Goal: Navigation & Orientation: Find specific page/section

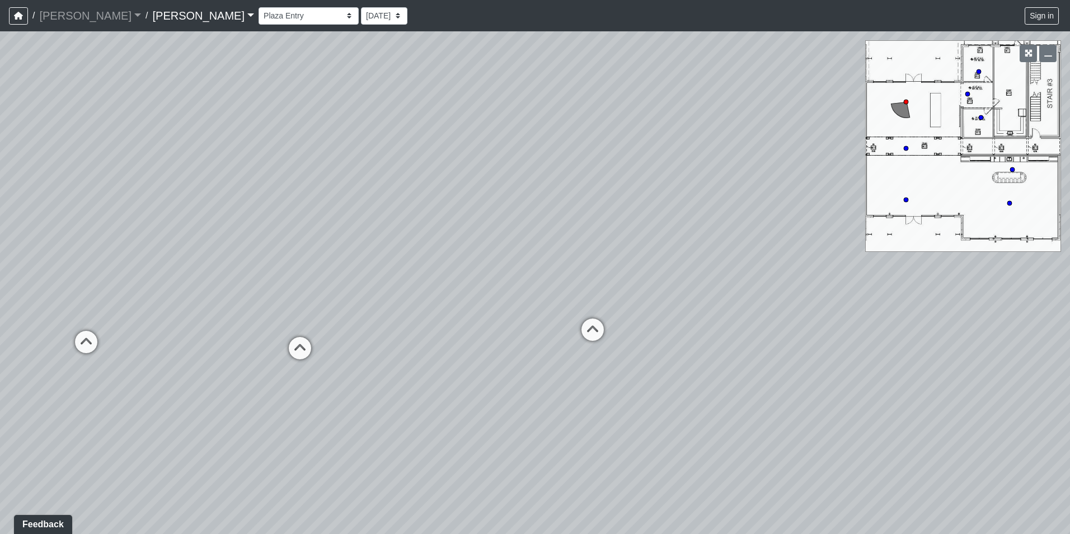
drag, startPoint x: 576, startPoint y: 311, endPoint x: 284, endPoint y: 270, distance: 294.4
click at [284, 270] on div "Loading... Offices Loading... Lobby Hallway Loading... Clubroom Loading... [GEO…" at bounding box center [535, 282] width 1070 height 502
drag, startPoint x: 583, startPoint y: 349, endPoint x: 225, endPoint y: 410, distance: 363.3
click at [225, 411] on div "Loading... Offices Loading... Lobby Hallway Loading... Clubroom Loading... [GEO…" at bounding box center [535, 282] width 1070 height 502
drag, startPoint x: 417, startPoint y: 412, endPoint x: 316, endPoint y: 408, distance: 101.3
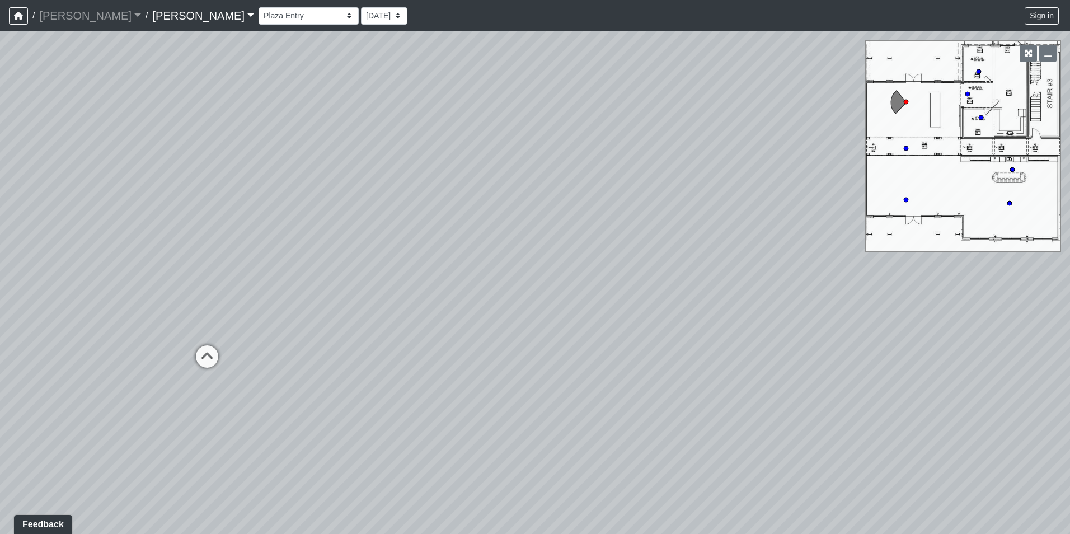
click at [17, 423] on div "Loading... Offices Loading... Lobby Hallway Loading... Clubroom Loading... [GEO…" at bounding box center [535, 282] width 1070 height 502
drag, startPoint x: 605, startPoint y: 387, endPoint x: 182, endPoint y: 350, distance: 424.0
click at [182, 350] on div "Loading... Offices Loading... Lobby Hallway Loading... Clubroom Loading... [GEO…" at bounding box center [535, 282] width 1070 height 502
drag, startPoint x: 503, startPoint y: 347, endPoint x: 185, endPoint y: 350, distance: 317.8
click at [185, 350] on div "Loading... Offices Loading... Lobby Hallway Loading... Clubroom Loading... [GEO…" at bounding box center [535, 282] width 1070 height 502
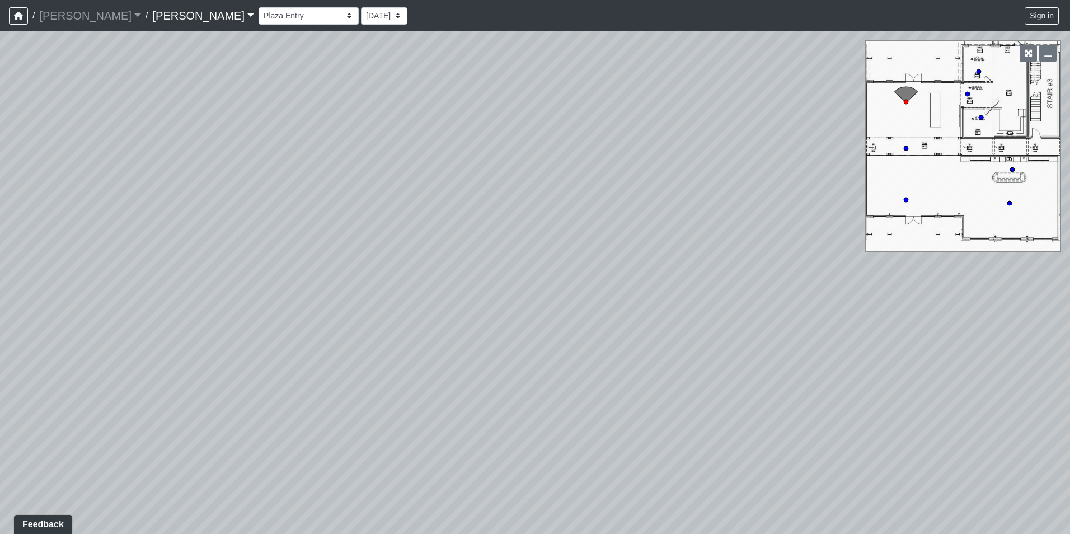
drag, startPoint x: 577, startPoint y: 395, endPoint x: 517, endPoint y: 560, distance: 175.8
click at [517, 533] on html "/ [PERSON_NAME] [PERSON_NAME] Loading... / [PERSON_NAME] [PERSON_NAME] Loading.…" at bounding box center [535, 267] width 1070 height 534
drag, startPoint x: 468, startPoint y: 333, endPoint x: 990, endPoint y: 553, distance: 566.2
click at [990, 533] on html "/ [PERSON_NAME] [PERSON_NAME] Loading... / [PERSON_NAME] [PERSON_NAME] Loading.…" at bounding box center [535, 267] width 1070 height 534
drag, startPoint x: 253, startPoint y: 263, endPoint x: 549, endPoint y: 158, distance: 314.7
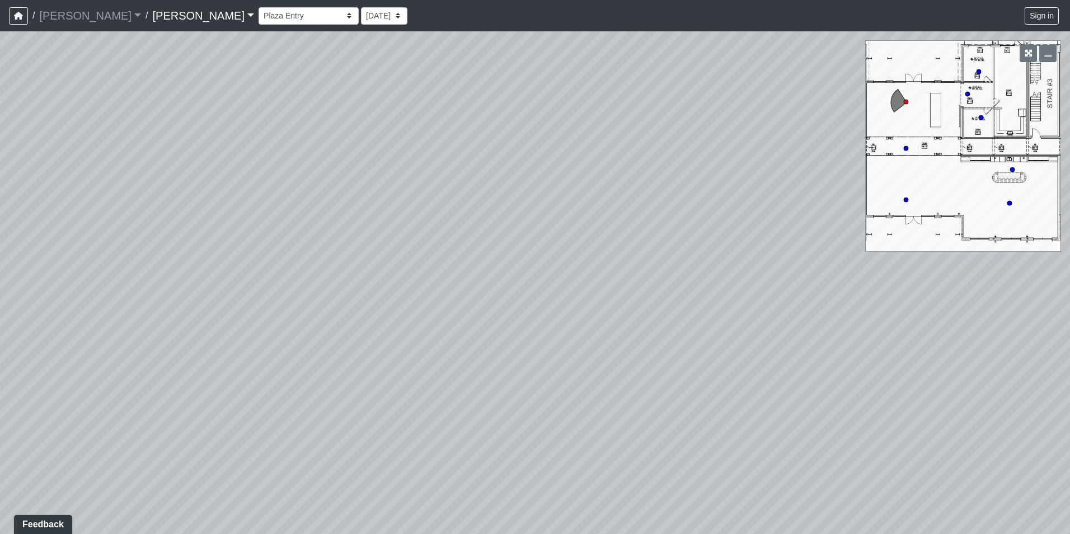
click at [551, 154] on div "Loading... Offices Loading... Lobby Hallway Loading... Clubroom Loading... [GEO…" at bounding box center [535, 282] width 1070 height 502
drag, startPoint x: 135, startPoint y: 360, endPoint x: 679, endPoint y: 248, distance: 555.2
click at [679, 248] on div "Loading... Offices Loading... Lobby Hallway Loading... Clubroom Loading... [GEO…" at bounding box center [535, 282] width 1070 height 502
drag, startPoint x: 369, startPoint y: 392, endPoint x: 485, endPoint y: 325, distance: 134.2
click at [485, 325] on div "Loading... Offices Loading... Lobby Hallway Loading... Clubroom Loading... [GEO…" at bounding box center [535, 282] width 1070 height 502
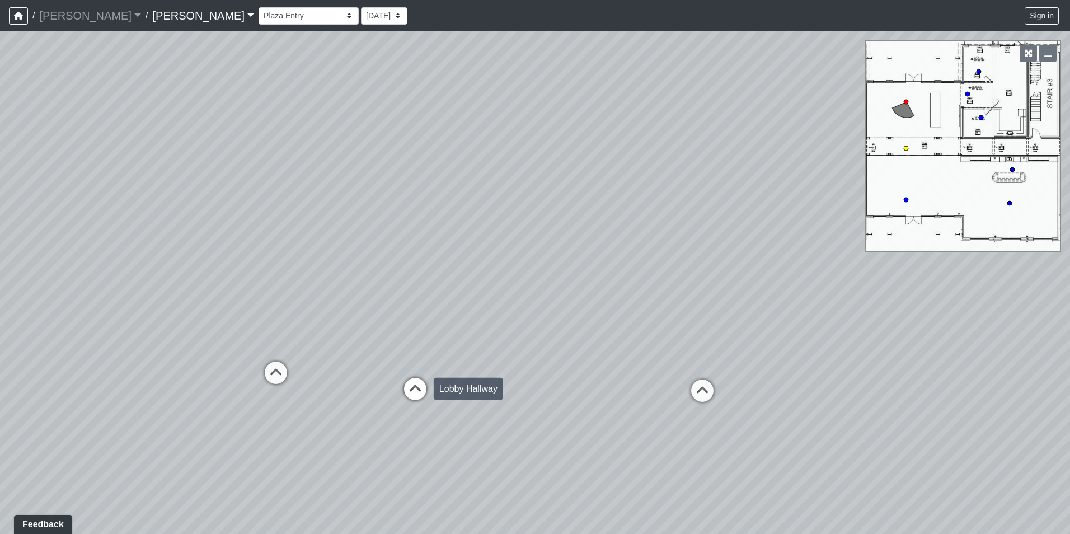
click at [407, 393] on icon at bounding box center [415, 395] width 34 height 34
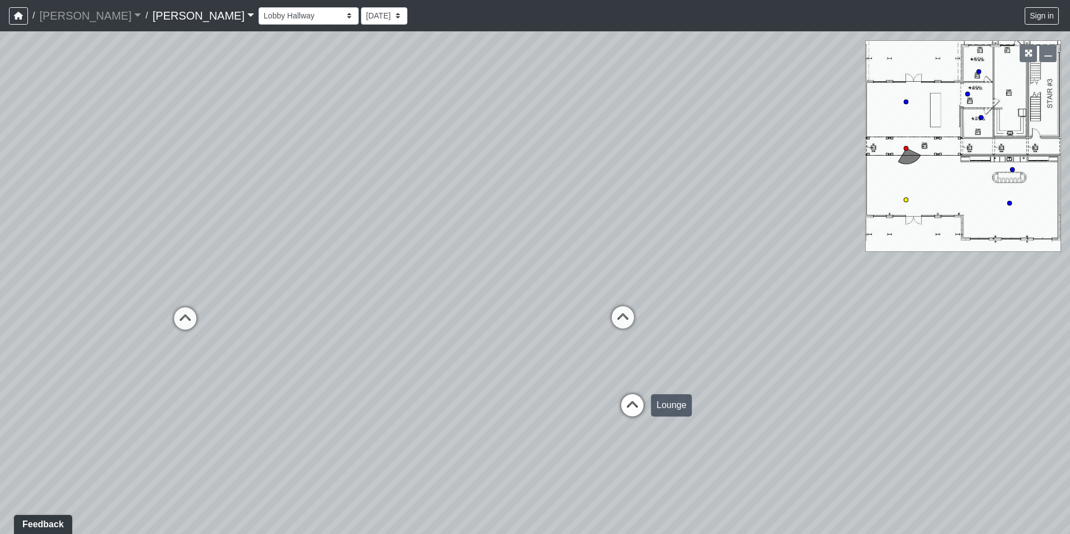
drag, startPoint x: 289, startPoint y: 391, endPoint x: 621, endPoint y: 405, distance: 332.1
click at [621, 405] on div "Loading... Offices Loading... Lobby Hallway Loading... Clubroom Loading... Fitn…" at bounding box center [535, 282] width 1070 height 502
click at [186, 321] on icon at bounding box center [185, 324] width 34 height 34
drag, startPoint x: 461, startPoint y: 377, endPoint x: 572, endPoint y: 370, distance: 111.5
click at [581, 374] on div "Loading... Offices Loading... Lobby Hallway Loading... Clubroom Loading... Fitn…" at bounding box center [535, 282] width 1070 height 502
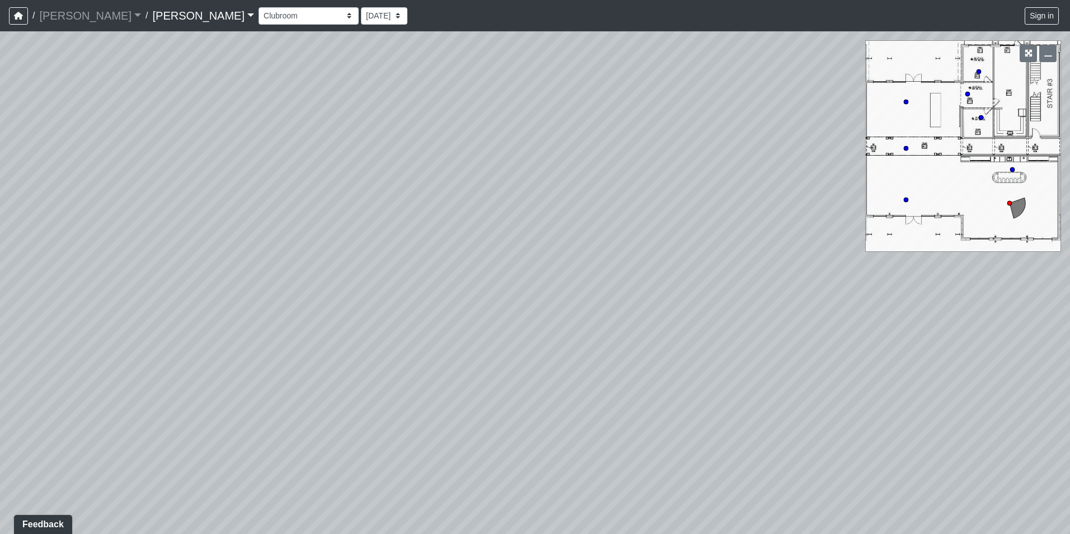
drag, startPoint x: 333, startPoint y: 404, endPoint x: 637, endPoint y: 388, distance: 304.2
click at [649, 388] on div "Loading... Offices Loading... Lobby Hallway Loading... Clubroom Loading... Fitn…" at bounding box center [535, 282] width 1070 height 502
drag, startPoint x: 505, startPoint y: 364, endPoint x: 758, endPoint y: 273, distance: 268.5
click at [758, 273] on div "Loading... Offices Loading... Lobby Hallway Loading... Clubroom Loading... Fitn…" at bounding box center [535, 282] width 1070 height 502
drag, startPoint x: 293, startPoint y: 293, endPoint x: 481, endPoint y: 411, distance: 222.5
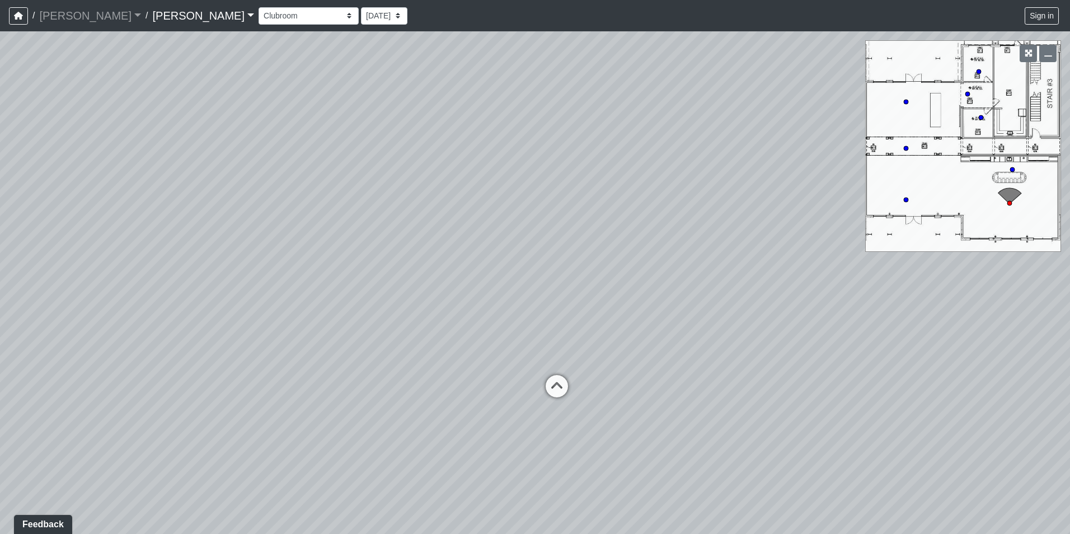
click at [481, 411] on div "Loading... Offices Loading... Lobby Hallway Loading... Clubroom Loading... Fitn…" at bounding box center [535, 282] width 1070 height 502
drag, startPoint x: 379, startPoint y: 302, endPoint x: 812, endPoint y: 365, distance: 437.6
click at [812, 365] on div "Loading... Offices Loading... Lobby Hallway Loading... Clubroom Loading... Fitn…" at bounding box center [535, 282] width 1070 height 502
drag, startPoint x: 584, startPoint y: 340, endPoint x: 891, endPoint y: 298, distance: 309.4
click at [894, 298] on div "Loading... Offices Loading... Lobby Hallway Loading... Clubroom Loading... Fitn…" at bounding box center [535, 282] width 1070 height 502
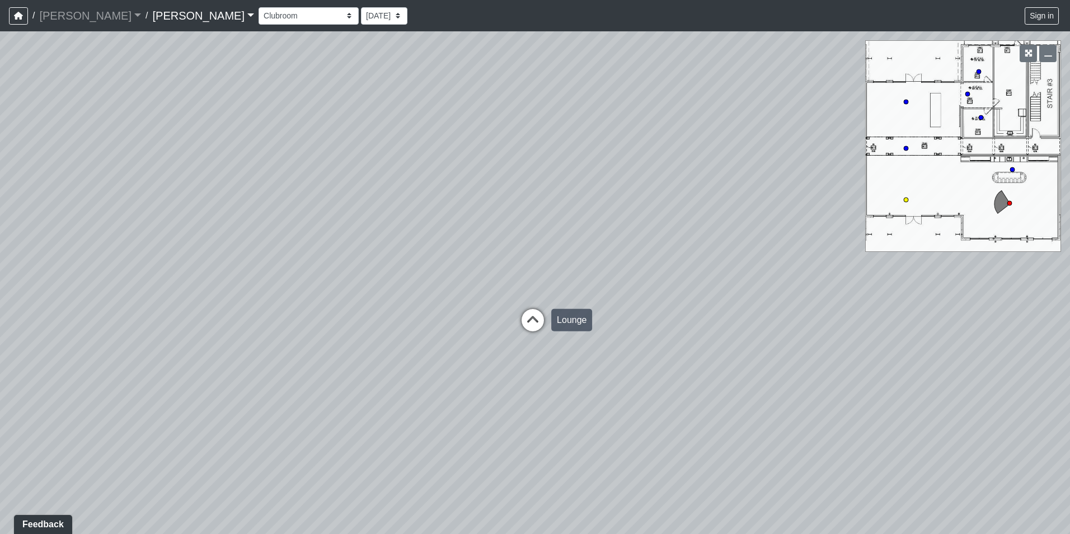
click at [530, 316] on icon at bounding box center [533, 326] width 34 height 34
drag, startPoint x: 447, startPoint y: 312, endPoint x: 913, endPoint y: 285, distance: 467.5
click at [920, 285] on div "Loading... Offices Loading... Lobby Hallway Loading... Clubroom Loading... Fitn…" at bounding box center [535, 282] width 1070 height 502
drag, startPoint x: 746, startPoint y: 284, endPoint x: 769, endPoint y: 289, distance: 24.0
click at [792, 284] on div "Loading... Offices Loading... Lobby Hallway Loading... Clubroom Loading... Fitn…" at bounding box center [535, 282] width 1070 height 502
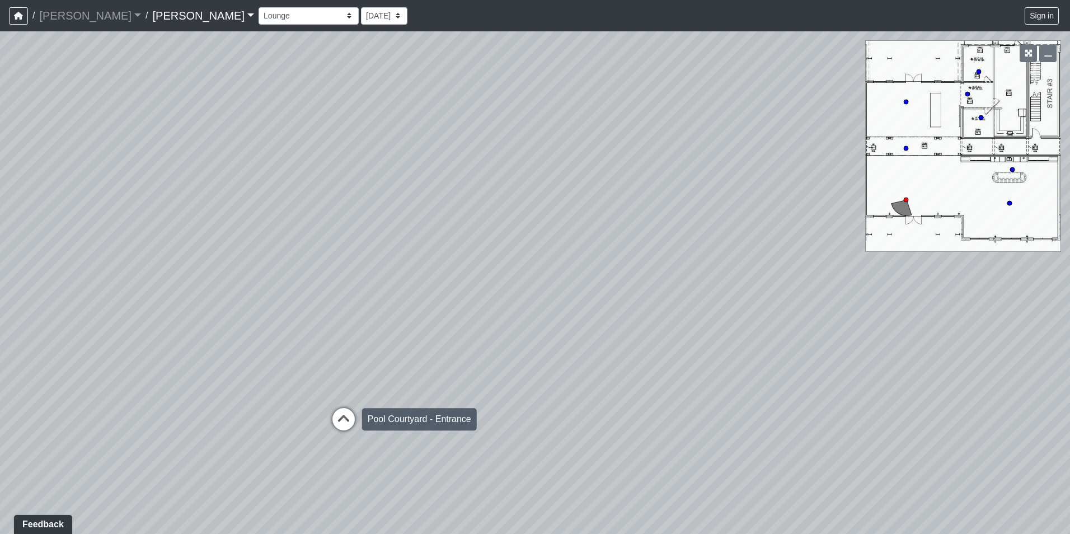
click at [339, 411] on icon at bounding box center [344, 425] width 34 height 34
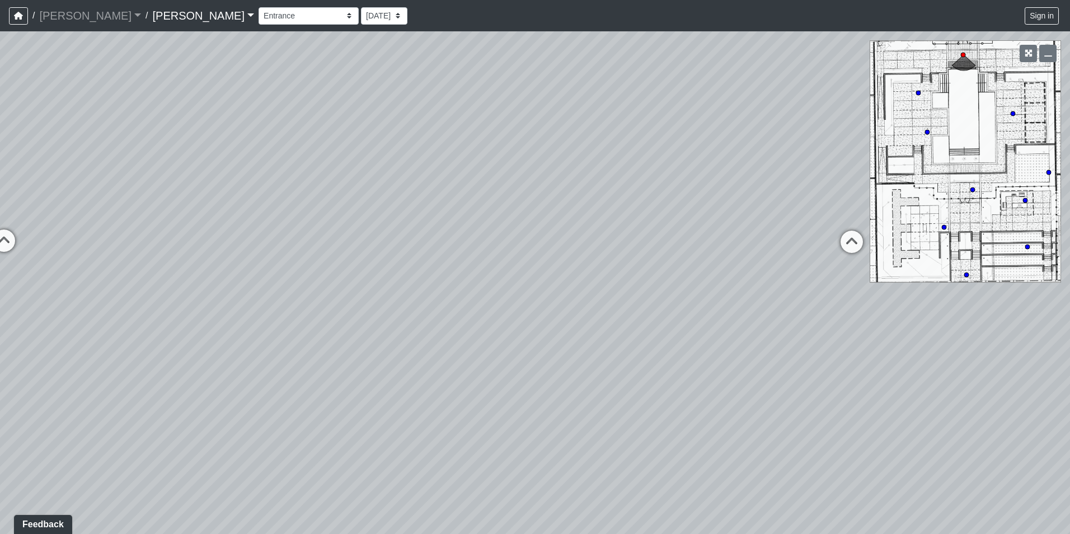
drag, startPoint x: 291, startPoint y: 447, endPoint x: 537, endPoint y: 381, distance: 254.2
click at [537, 381] on div "Loading... Offices Loading... Lobby Hallway Loading... Clubroom Loading... Fitn…" at bounding box center [535, 282] width 1070 height 502
drag, startPoint x: 657, startPoint y: 281, endPoint x: 987, endPoint y: 350, distance: 336.1
click at [988, 350] on div "Loading... Offices Loading... Lobby Hallway Loading... Clubroom Loading... Fitn…" at bounding box center [535, 282] width 1070 height 502
drag, startPoint x: 458, startPoint y: 204, endPoint x: 430, endPoint y: 264, distance: 66.6
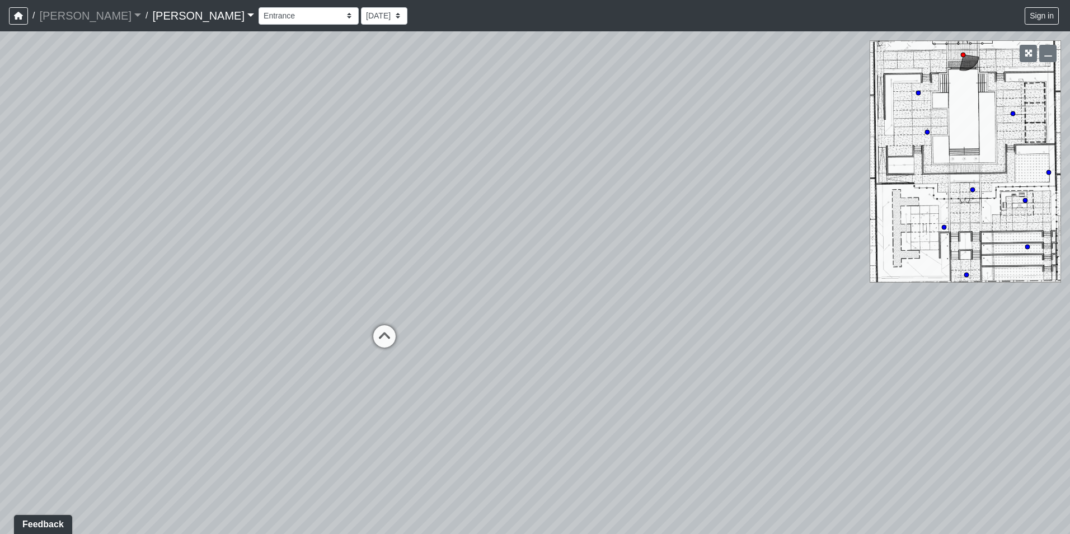
click at [430, 264] on div "Loading... Offices Loading... Lobby Hallway Loading... Clubroom Loading... Fitn…" at bounding box center [535, 282] width 1070 height 502
drag, startPoint x: 879, startPoint y: 312, endPoint x: 493, endPoint y: 255, distance: 389.7
click at [493, 255] on div "Loading... Offices Loading... Lobby Hallway Loading... Clubroom Loading... Fitn…" at bounding box center [535, 282] width 1070 height 502
drag, startPoint x: 527, startPoint y: 310, endPoint x: 369, endPoint y: 290, distance: 158.5
click at [369, 290] on div "Loading... Offices Loading... Lobby Hallway Loading... Clubroom Loading... Fitn…" at bounding box center [535, 282] width 1070 height 502
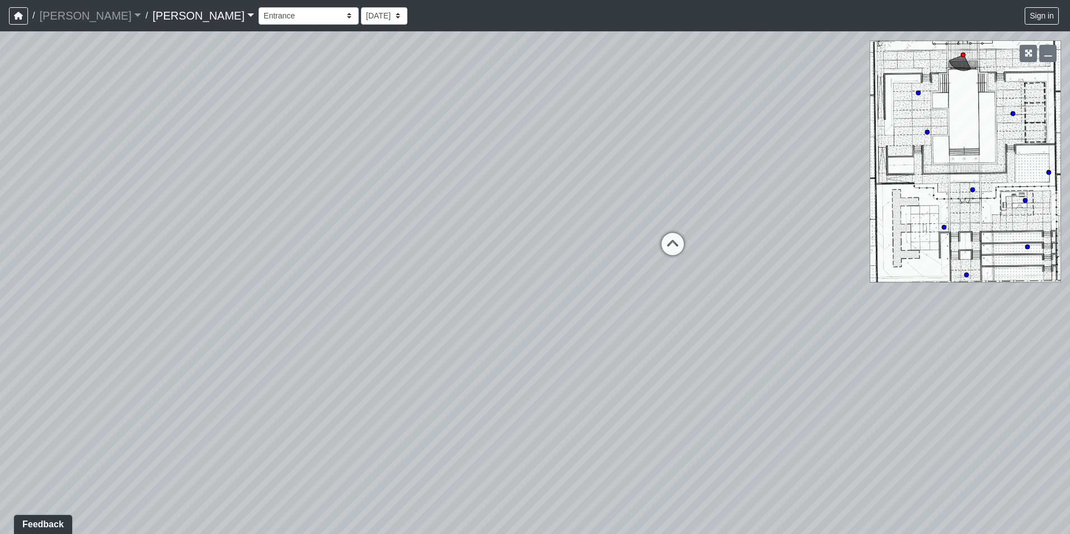
drag, startPoint x: 533, startPoint y: 250, endPoint x: 801, endPoint y: 186, distance: 275.5
click at [801, 186] on div "Loading... Offices Loading... Lobby Hallway Loading... Clubroom Loading... Fitn…" at bounding box center [535, 282] width 1070 height 502
drag, startPoint x: 549, startPoint y: 205, endPoint x: 534, endPoint y: 252, distance: 49.2
click at [839, 280] on div "Loading... Offices Loading... Lobby Hallway Loading... Clubroom Loading... Fitn…" at bounding box center [535, 282] width 1070 height 502
drag, startPoint x: 459, startPoint y: 227, endPoint x: 670, endPoint y: 203, distance: 212.3
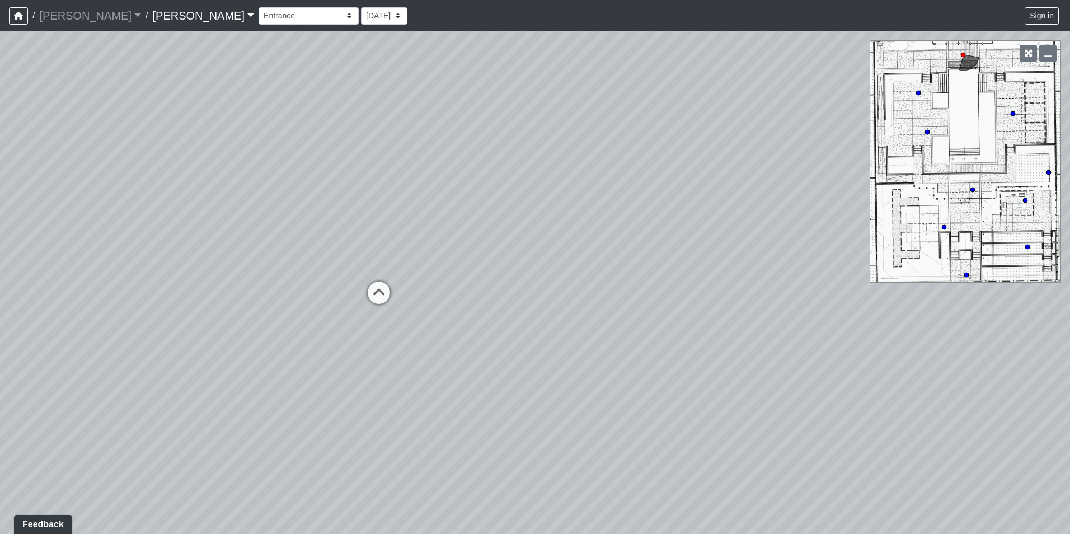
click at [670, 203] on div "Loading... Offices Loading... Lobby Hallway Loading... Clubroom Loading... Fitn…" at bounding box center [535, 282] width 1070 height 502
drag, startPoint x: 267, startPoint y: 176, endPoint x: 556, endPoint y: 161, distance: 289.7
click at [567, 161] on div "Loading... Offices Loading... Lobby Hallway Loading... Clubroom Loading... Fitn…" at bounding box center [535, 282] width 1070 height 502
drag, startPoint x: 342, startPoint y: 111, endPoint x: 347, endPoint y: 81, distance: 30.7
click at [347, 81] on div "Loading... Offices Loading... Lobby Hallway Loading... Clubroom Loading... Fitn…" at bounding box center [535, 282] width 1070 height 502
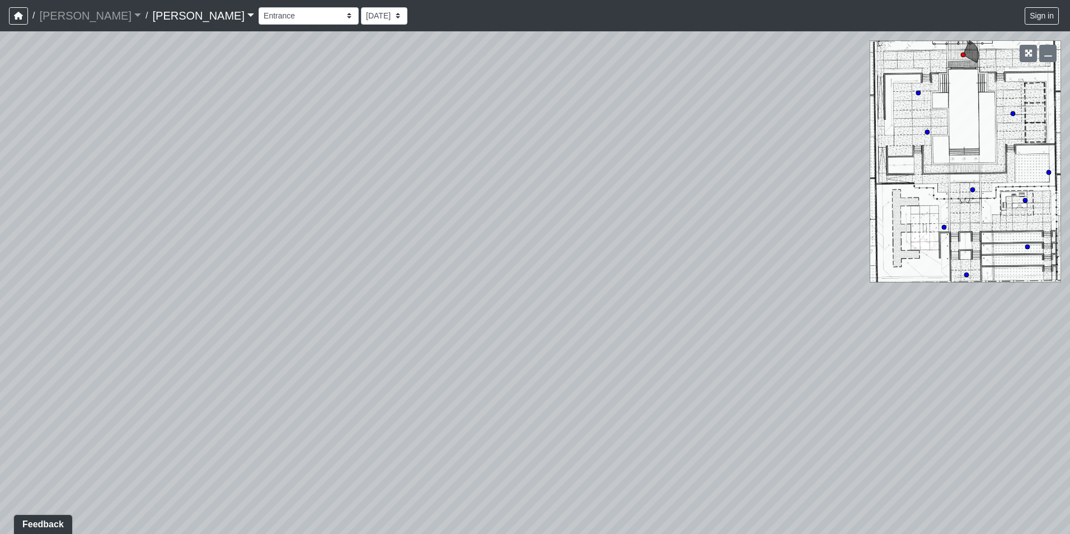
drag, startPoint x: 416, startPoint y: 135, endPoint x: 533, endPoint y: 147, distance: 118.0
click at [533, 147] on div "Loading... Offices Loading... Lobby Hallway Loading... Clubroom Loading... Fitn…" at bounding box center [535, 282] width 1070 height 502
drag, startPoint x: 309, startPoint y: 143, endPoint x: 471, endPoint y: 141, distance: 161.2
click at [585, 136] on div "Loading... Offices Loading... Lobby Hallway Loading... Clubroom Loading... Fitn…" at bounding box center [535, 282] width 1070 height 502
drag, startPoint x: 331, startPoint y: 138, endPoint x: 390, endPoint y: 157, distance: 61.8
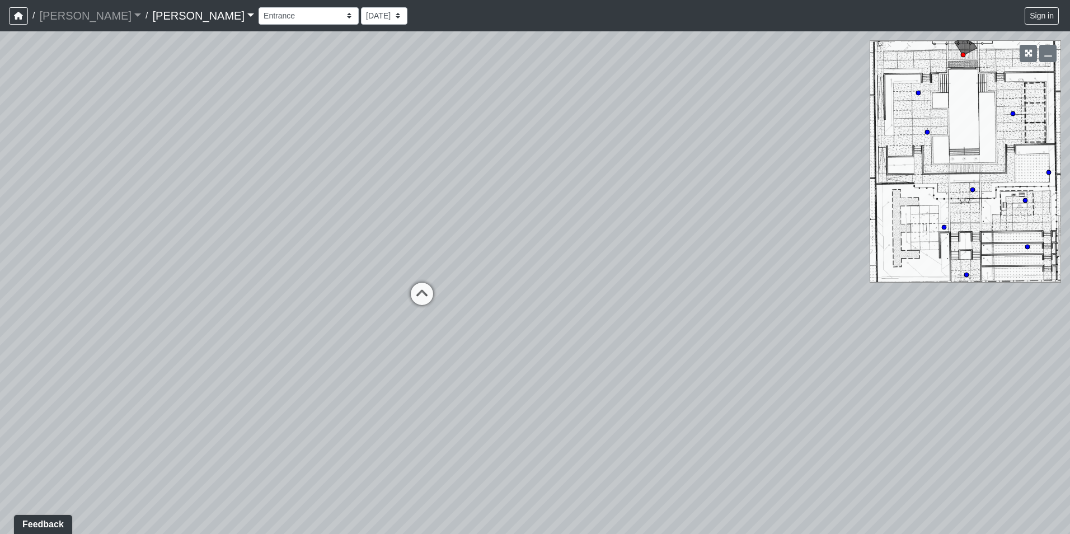
click at [583, 163] on div "Loading... Offices Loading... Lobby Hallway Loading... Clubroom Loading... Fitn…" at bounding box center [535, 282] width 1070 height 502
drag, startPoint x: 387, startPoint y: 154, endPoint x: 781, endPoint y: 165, distance: 394.6
click at [781, 165] on div "Loading... Offices Loading... Lobby Hallway Loading... Clubroom Loading... Fitn…" at bounding box center [535, 282] width 1070 height 502
drag, startPoint x: 355, startPoint y: 167, endPoint x: 727, endPoint y: 181, distance: 372.4
click at [776, 179] on div "Loading... Offices Loading... Lobby Hallway Loading... Clubroom Loading... Fitn…" at bounding box center [535, 282] width 1070 height 502
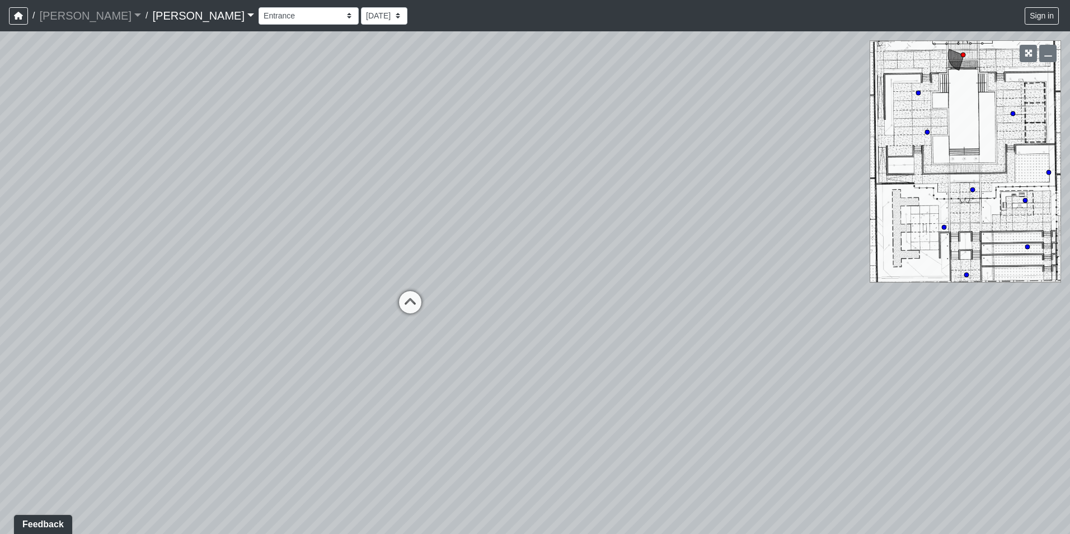
drag, startPoint x: 824, startPoint y: 210, endPoint x: 794, endPoint y: 215, distance: 30.7
click at [905, 220] on div "Loading... Offices Loading... Lobby Hallway Loading... Clubroom Loading... Fitn…" at bounding box center [535, 282] width 1070 height 502
click at [472, 302] on icon at bounding box center [470, 317] width 34 height 34
drag, startPoint x: 463, startPoint y: 291, endPoint x: 580, endPoint y: 300, distance: 117.9
click at [612, 302] on div "Loading... Offices Loading... Lobby Hallway Loading... Clubroom Loading... Fitn…" at bounding box center [535, 282] width 1070 height 502
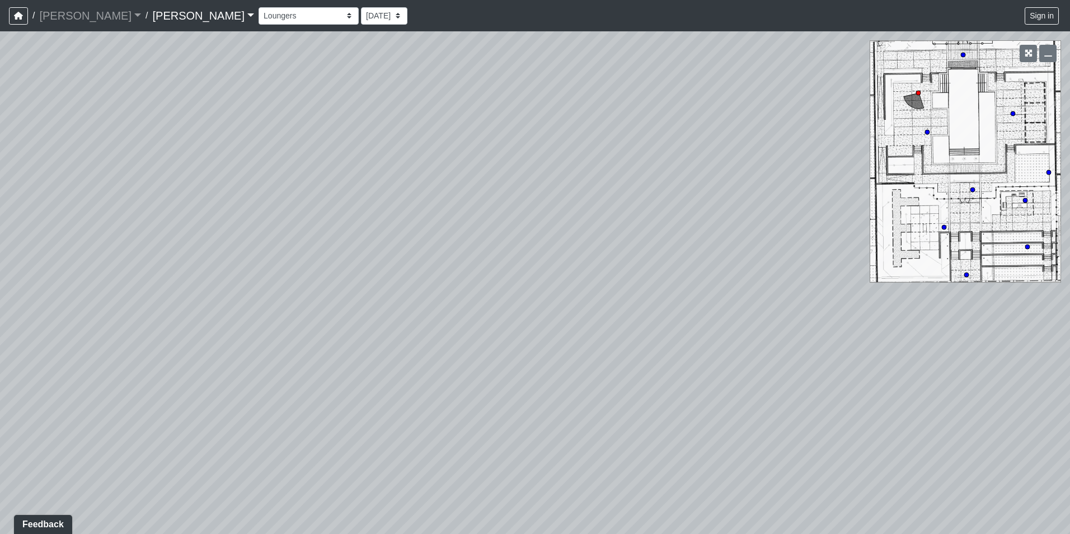
drag, startPoint x: 499, startPoint y: 297, endPoint x: 609, endPoint y: 307, distance: 110.7
click at [609, 307] on div "Loading... Offices Loading... Lobby Hallway Loading... Clubroom Loading... Fitn…" at bounding box center [535, 282] width 1070 height 502
drag, startPoint x: 381, startPoint y: 303, endPoint x: 505, endPoint y: 304, distance: 124.2
click at [506, 304] on div "Loading... Offices Loading... Lobby Hallway Loading... Clubroom Loading... Fitn…" at bounding box center [535, 282] width 1070 height 502
drag, startPoint x: 339, startPoint y: 304, endPoint x: 473, endPoint y: 312, distance: 133.9
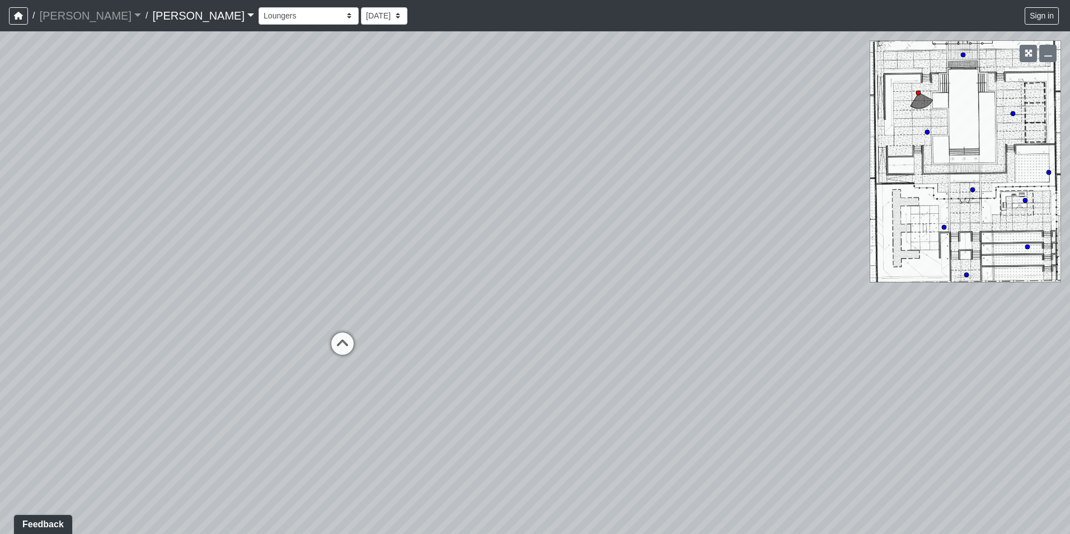
click at [473, 312] on div "Loading... Offices Loading... Lobby Hallway Loading... Clubroom Loading... Fitn…" at bounding box center [535, 282] width 1070 height 502
click at [346, 344] on icon at bounding box center [343, 349] width 34 height 34
click at [607, 355] on icon at bounding box center [610, 363] width 34 height 34
drag, startPoint x: 398, startPoint y: 390, endPoint x: 886, endPoint y: 415, distance: 488.0
click at [903, 416] on div "Loading... Offices Loading... Lobby Hallway Loading... Clubroom Loading... Fitn…" at bounding box center [535, 282] width 1070 height 502
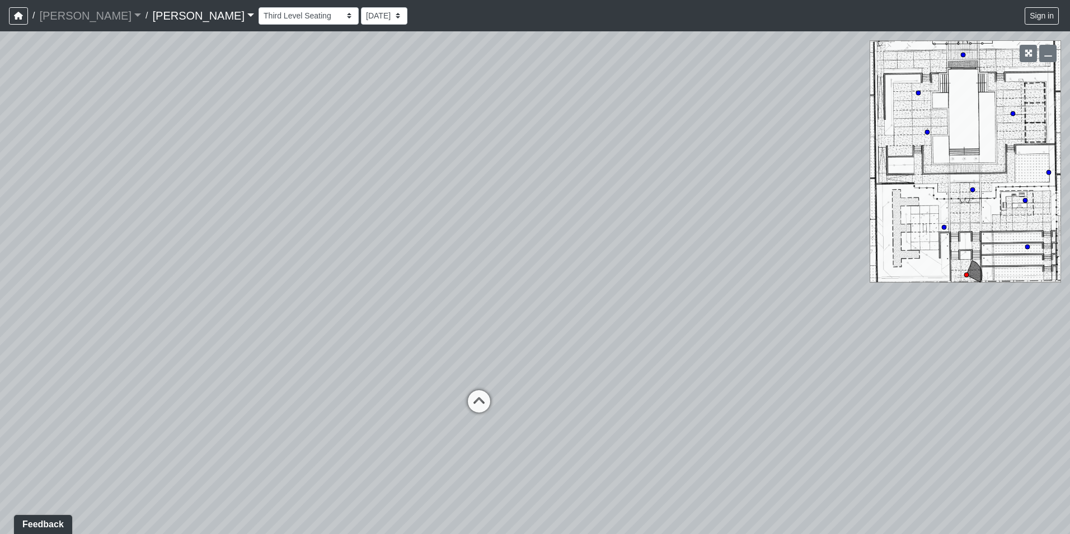
drag, startPoint x: 665, startPoint y: 492, endPoint x: 704, endPoint y: 408, distance: 93.1
click at [704, 408] on div "Loading... Offices Loading... Lobby Hallway Loading... Clubroom Loading... Fitn…" at bounding box center [535, 282] width 1070 height 502
drag, startPoint x: 591, startPoint y: 397, endPoint x: 1050, endPoint y: 389, distance: 458.9
click at [1045, 388] on div "Loading... Offices Loading... Lobby Hallway Loading... Clubroom Loading... Fitn…" at bounding box center [535, 282] width 1070 height 502
drag, startPoint x: 880, startPoint y: 451, endPoint x: 342, endPoint y: 373, distance: 544.0
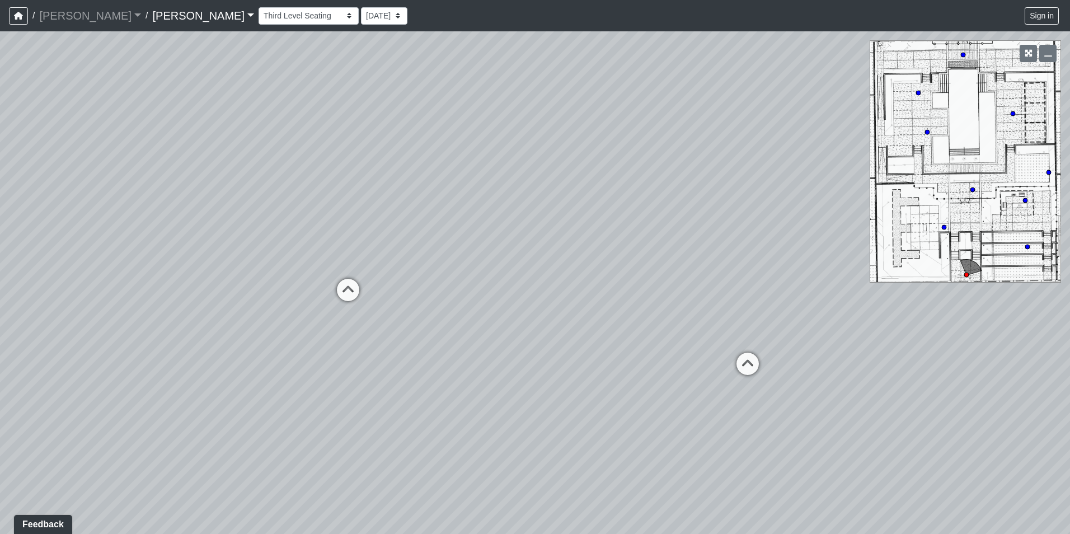
click at [311, 369] on div "Loading... Offices Loading... Lobby Hallway Loading... Clubroom Loading... Fitn…" at bounding box center [535, 282] width 1070 height 502
drag, startPoint x: 634, startPoint y: 389, endPoint x: 172, endPoint y: 371, distance: 462.0
click at [172, 371] on div "Loading... Offices Loading... Lobby Hallway Loading... Clubroom Loading... Fitn…" at bounding box center [535, 282] width 1070 height 502
click at [436, 336] on icon at bounding box center [443, 338] width 34 height 34
drag, startPoint x: 351, startPoint y: 331, endPoint x: 533, endPoint y: 346, distance: 181.9
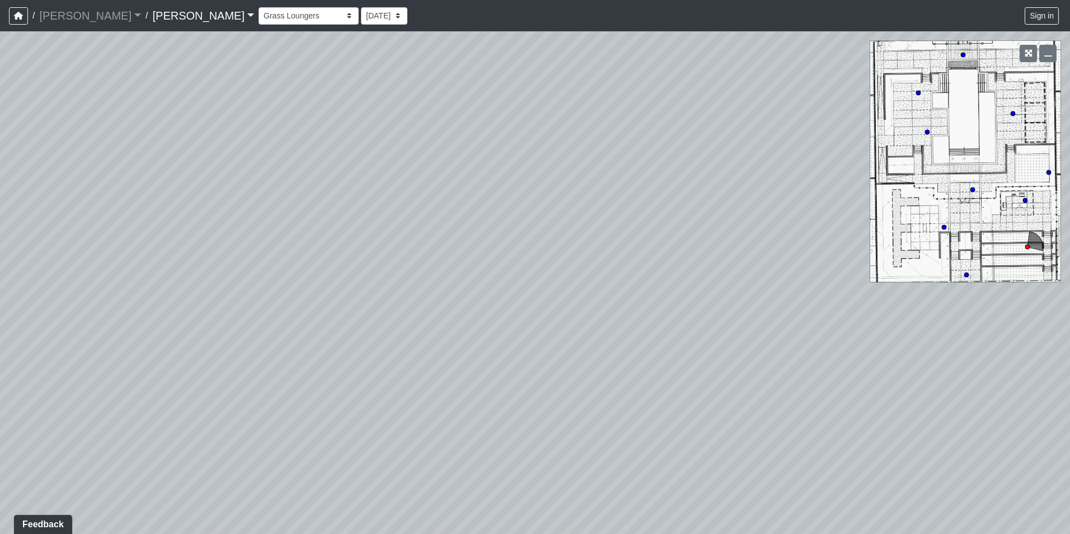
click at [533, 346] on div "Loading... Offices Loading... Lobby Hallway Loading... Clubroom Loading... Fitn…" at bounding box center [535, 282] width 1070 height 502
drag, startPoint x: 401, startPoint y: 340, endPoint x: 660, endPoint y: 339, distance: 259.6
click at [661, 339] on div "Loading... Offices Loading... Lobby Hallway Loading... Clubroom Loading... Fitn…" at bounding box center [535, 282] width 1070 height 502
drag, startPoint x: 349, startPoint y: 330, endPoint x: 358, endPoint y: 331, distance: 9.1
click at [358, 331] on div "Loading... Offices Loading... Lobby Hallway Loading... Clubroom Loading... Fitn…" at bounding box center [535, 282] width 1070 height 502
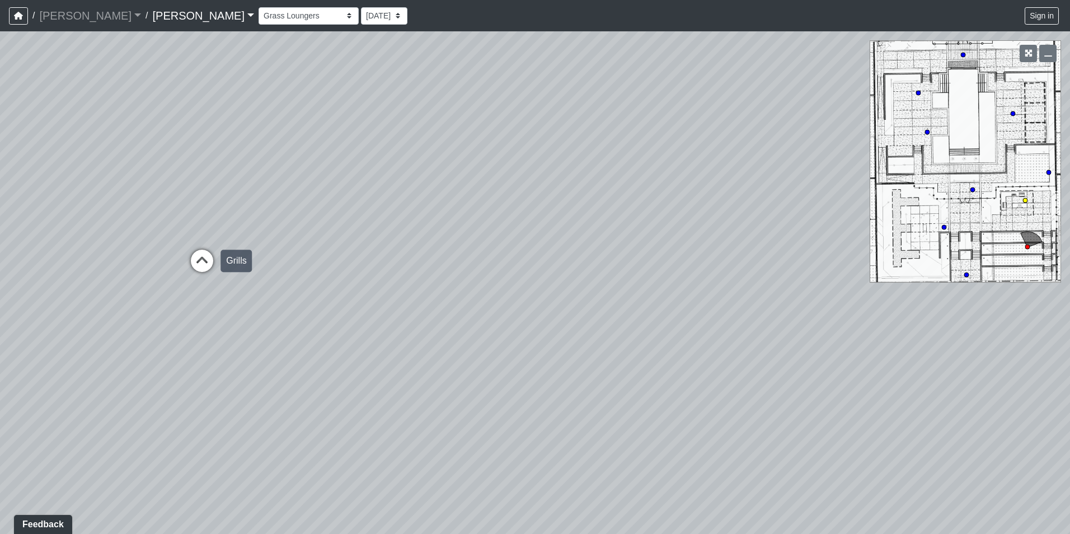
click at [206, 262] on icon at bounding box center [202, 267] width 34 height 34
drag, startPoint x: 211, startPoint y: 393, endPoint x: 754, endPoint y: 300, distance: 550.6
click at [754, 300] on div "Loading... Offices Loading... Lobby Hallway Loading... Clubroom Loading... Fitn…" at bounding box center [535, 282] width 1070 height 502
drag, startPoint x: 306, startPoint y: 299, endPoint x: 810, endPoint y: 297, distance: 503.6
click at [823, 297] on div "Loading... Offices Loading... Lobby Hallway Loading... Clubroom Loading... Fitn…" at bounding box center [535, 282] width 1070 height 502
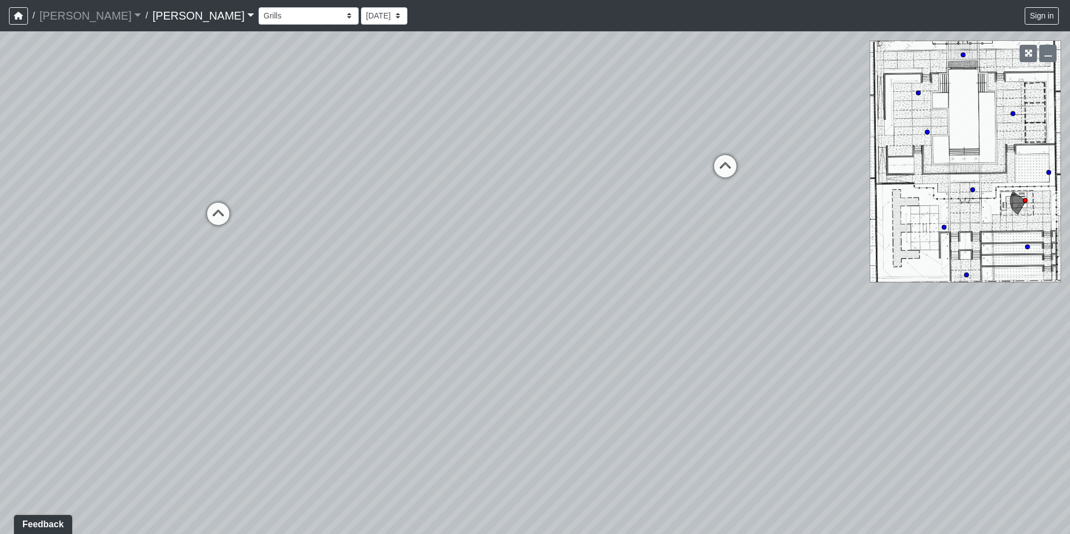
drag, startPoint x: 303, startPoint y: 275, endPoint x: 691, endPoint y: 170, distance: 401.6
click at [721, 165] on div "Loading... Offices Loading... Lobby Hallway Loading... Clubroom Loading... Fitn…" at bounding box center [535, 282] width 1070 height 502
drag
click at [807, 215] on div "Loading... Offices Loading... Lobby Hallway Loading... Clubroom Loading... Fitn…" at bounding box center [535, 282] width 1070 height 502
click at [806, 398] on div "Loading... Offices Loading... Lobby Hallway Loading... Clubroom Loading... Fitn…" at bounding box center [535, 282] width 1070 height 502
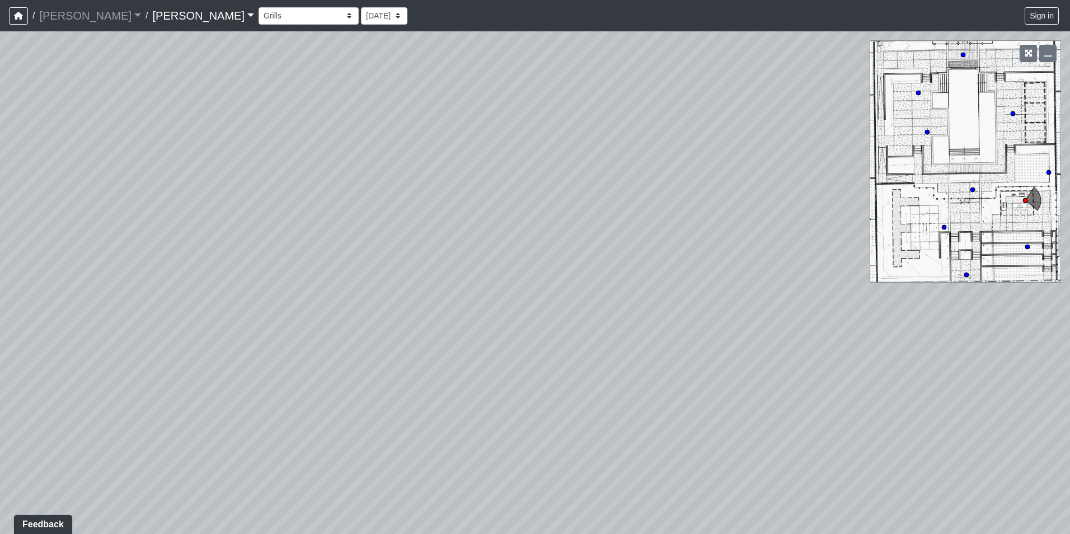
click at [520, 331] on div "Loading... Offices Loading... Lobby Hallway Loading... Clubroom Loading... Fitn…" at bounding box center [535, 282] width 1070 height 502
click at [632, 333] on div "Loading... Offices Loading... Lobby Hallway Loading... Clubroom Loading... Fitn…" at bounding box center [535, 282] width 1070 height 502
click at [712, 135] on div "Loading... Offices Loading... Lobby Hallway Loading... Clubroom Loading... Fitn…" at bounding box center [535, 282] width 1070 height 502
click at [316, 70] on div "Loading... Offices Loading... Lobby Hallway Loading... Clubroom Loading... Fitn…" at bounding box center [535, 282] width 1070 height 502
click at [560, 274] on icon at bounding box center [562, 281] width 34 height 34
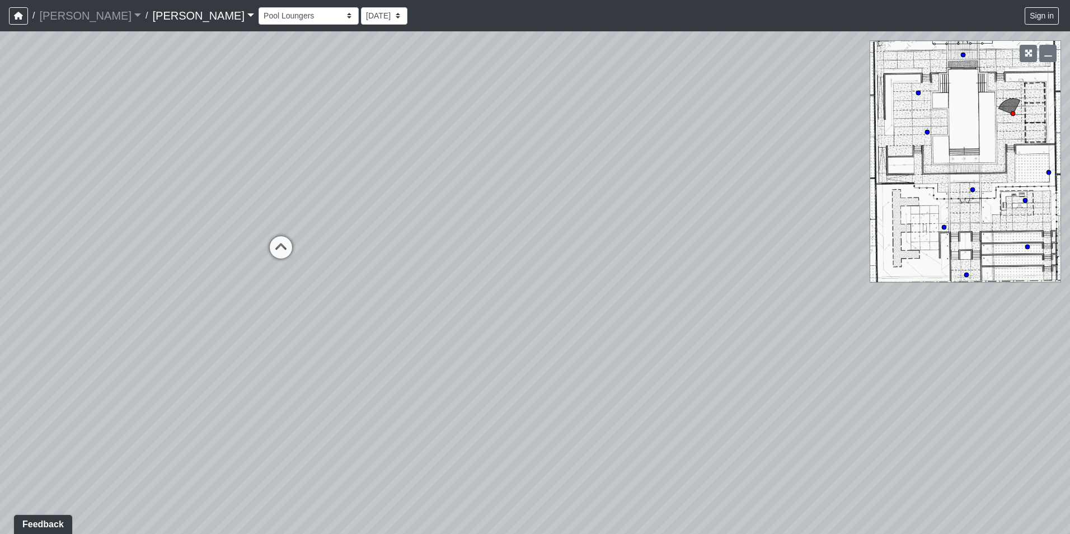
click at [551, 205] on div "Loading... Offices Loading... Lobby Hallway Loading... Clubroom Loading... Fitn…" at bounding box center [535, 282] width 1070 height 502
click at [1026, 201] on circle at bounding box center [1025, 200] width 4 height 4
click at [877, 107] on div "Loading... Offices Loading... Lobby Hallway Loading... Clubroom Loading... Fitn…" at bounding box center [535, 282] width 1070 height 502
click at [259, 15] on select "Conference Room Conference Room 2 Counter Entrance Pod Pod 2 Pod Entry Carriage…" at bounding box center [309, 15] width 100 height 17
click at [259, 7] on select "Conference Room Conference Room 2 Counter Entrance Pod Pod 2 Pod Entry Carriage…" at bounding box center [309, 15] width 100 height 17
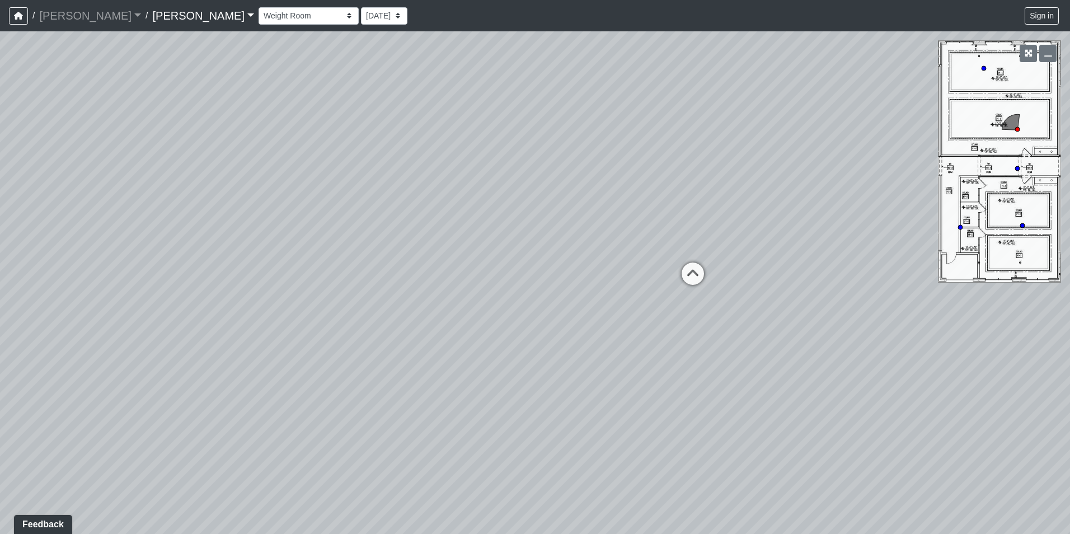
click at [608, 132] on div "Loading... Offices Loading... Lobby Hallway Loading... Clubroom Loading... Fitn…" at bounding box center [535, 282] width 1070 height 502
drag, startPoint x: 438, startPoint y: 195, endPoint x: 645, endPoint y: 191, distance: 206.5
click at [645, 191] on div "Loading... Offices Loading... Lobby Hallway Loading... Clubroom Loading... Fitn…" at bounding box center [535, 282] width 1070 height 502
drag, startPoint x: 459, startPoint y: 234, endPoint x: 872, endPoint y: 192, distance: 415.6
click at [872, 192] on div "Loading... Offices Loading... Lobby Hallway Loading... Clubroom Loading... Fitn…" at bounding box center [535, 282] width 1070 height 502
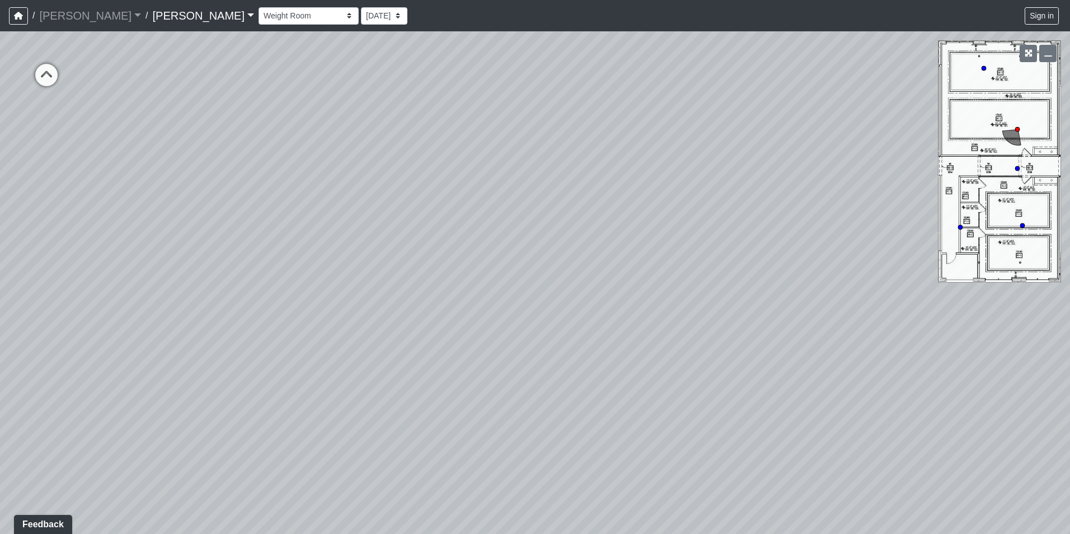
drag, startPoint x: 523, startPoint y: 261, endPoint x: 782, endPoint y: 182, distance: 271.4
click at [782, 182] on div "Loading... Offices Loading... Lobby Hallway Loading... Clubroom Loading... Fitn…" at bounding box center [535, 282] width 1070 height 502
drag, startPoint x: 445, startPoint y: 185, endPoint x: 550, endPoint y: 135, distance: 115.9
click at [550, 135] on div "Loading... Offices Loading... Lobby Hallway Loading... Clubroom Loading... Fitn…" at bounding box center [535, 282] width 1070 height 502
drag, startPoint x: 376, startPoint y: 207, endPoint x: 161, endPoint y: 321, distance: 243.3
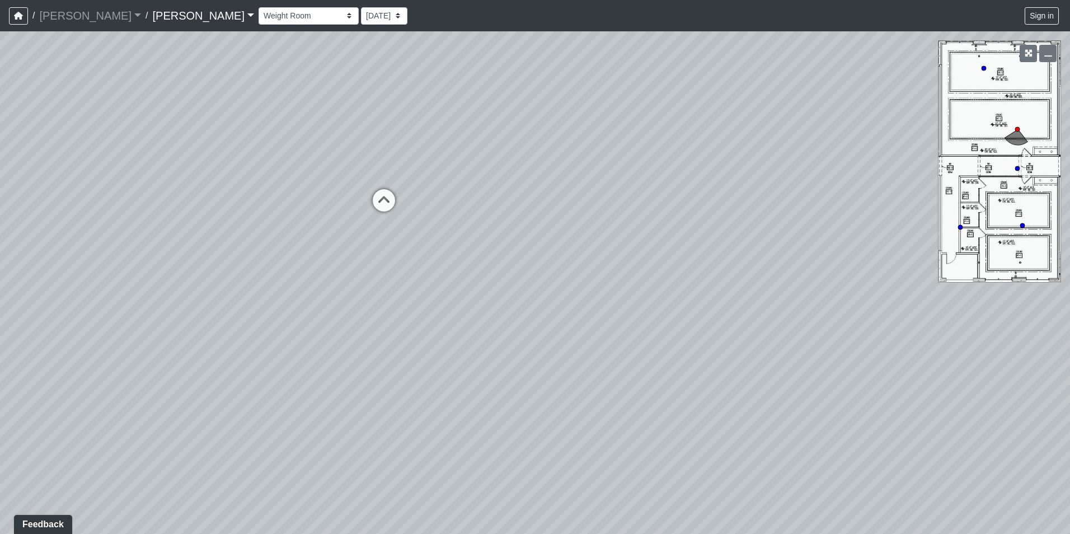
click at [151, 320] on div "Loading... Offices Loading... Lobby Hallway Loading... Clubroom Loading... Fitn…" at bounding box center [535, 282] width 1070 height 502
drag, startPoint x: 744, startPoint y: 354, endPoint x: 396, endPoint y: 321, distance: 349.6
click at [361, 320] on div "Loading... Offices Loading... Lobby Hallway Loading... Clubroom Loading... Fitn…" at bounding box center [535, 282] width 1070 height 502
drag, startPoint x: 774, startPoint y: 342, endPoint x: 903, endPoint y: 343, distance: 129.3
click at [966, 351] on div "Loading... Offices Loading... Lobby Hallway Loading... Clubroom Loading... Fitn…" at bounding box center [535, 282] width 1070 height 502
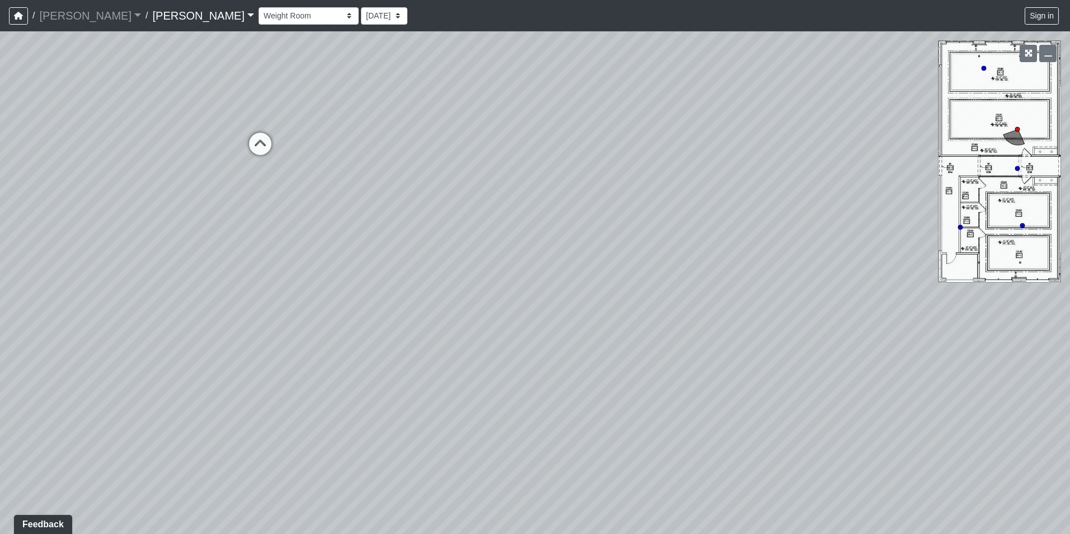
drag, startPoint x: 577, startPoint y: 309, endPoint x: 1009, endPoint y: 337, distance: 432.9
click at [1020, 337] on div "Loading... Offices Loading... Lobby Hallway Loading... Clubroom Loading... Fitn…" at bounding box center [535, 282] width 1070 height 502
drag, startPoint x: 786, startPoint y: 311, endPoint x: 881, endPoint y: 318, distance: 95.4
click at [881, 318] on div "Loading... Offices Loading... Lobby Hallway Loading... Clubroom Loading... Fitn…" at bounding box center [535, 282] width 1070 height 502
click at [384, 153] on icon at bounding box center [383, 158] width 34 height 34
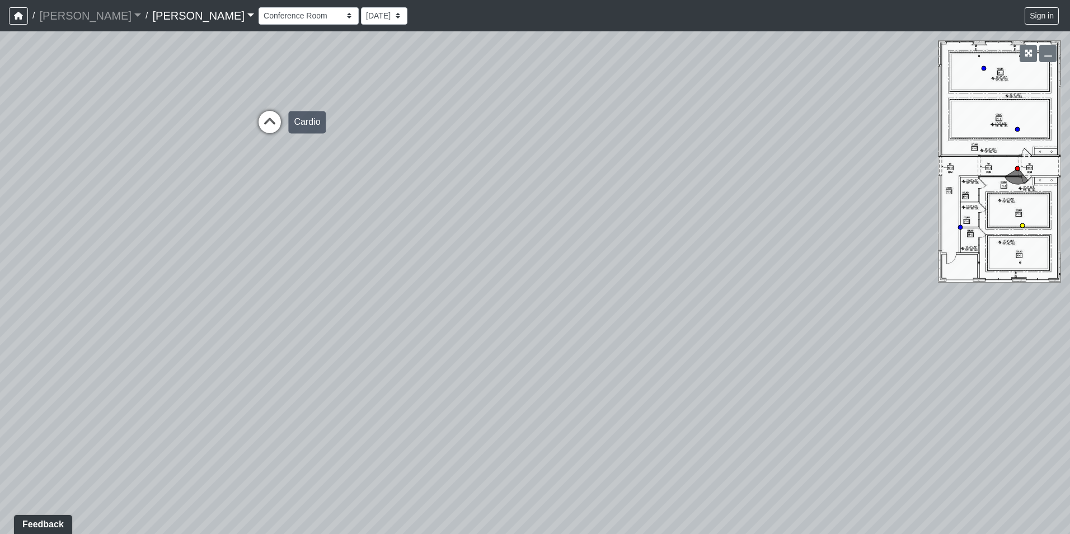
click at [275, 126] on icon at bounding box center [270, 128] width 34 height 34
drag, startPoint x: 336, startPoint y: 235, endPoint x: 27, endPoint y: 170, distance: 315.2
click at [27, 170] on div "Loading... Offices Loading... Lobby Hallway Loading... Clubroom Loading... Fitn…" at bounding box center [535, 282] width 1070 height 502
drag, startPoint x: 608, startPoint y: 264, endPoint x: 511, endPoint y: 343, distance: 124.9
click at [511, 345] on div "Loading... Offices Loading... Lobby Hallway Loading... Clubroom Loading... Fitn…" at bounding box center [535, 282] width 1070 height 502
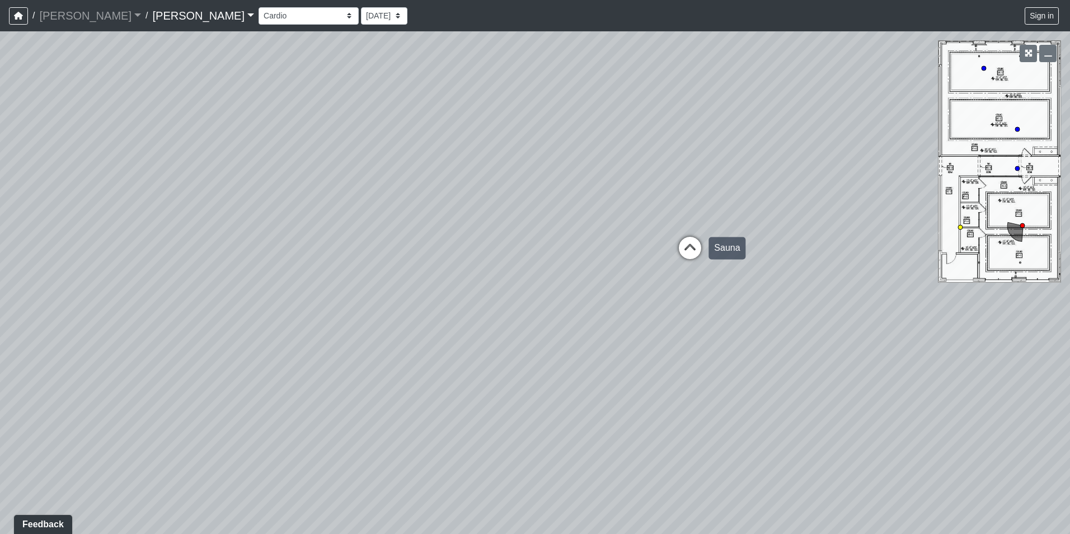
click at [693, 251] on icon at bounding box center [690, 254] width 34 height 34
drag, startPoint x: 610, startPoint y: 250, endPoint x: 1003, endPoint y: 194, distance: 396.8
click at [1006, 191] on div "Loading... Offices Loading... Lobby Hallway Loading... Clubroom Loading... Fitn…" at bounding box center [535, 282] width 1070 height 502
drag, startPoint x: 555, startPoint y: 224, endPoint x: 976, endPoint y: 168, distance: 425.7
click at [976, 168] on div "Loading... Offices Loading... Lobby Hallway Loading... Clubroom Loading... Fitn…" at bounding box center [535, 282] width 1070 height 502
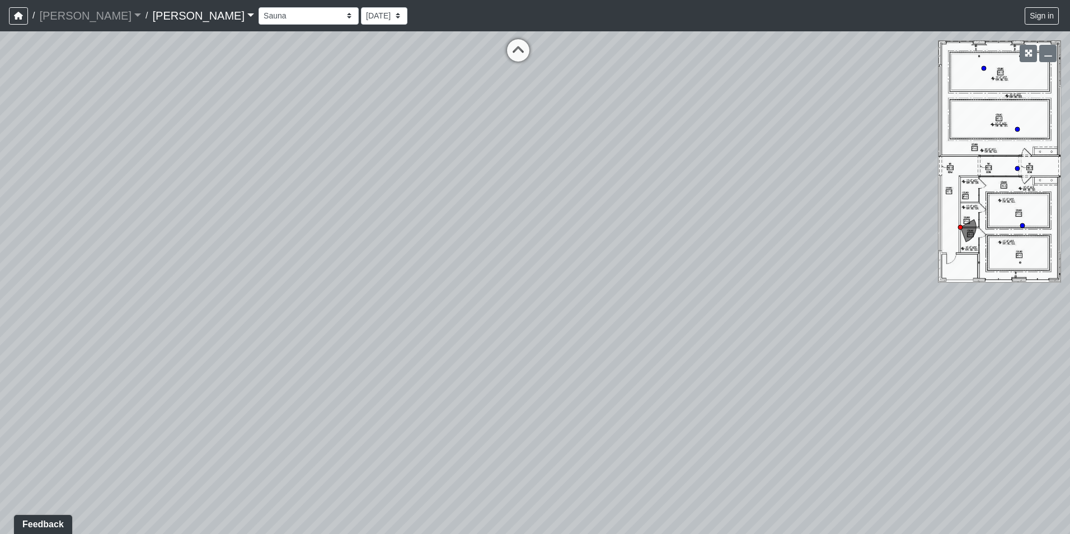
drag, startPoint x: 929, startPoint y: 176, endPoint x: 1067, endPoint y: 188, distance: 138.2
click at [1069, 187] on div "Loading... Offices Loading... Lobby Hallway Loading... Clubroom Loading... Fitn…" at bounding box center [535, 282] width 1070 height 502
drag, startPoint x: 1002, startPoint y: 175, endPoint x: 1055, endPoint y: 179, distance: 53.3
click at [1069, 175] on html "/ [PERSON_NAME] [PERSON_NAME] Loading... / [PERSON_NAME] [PERSON_NAME] Loading.…" at bounding box center [535, 267] width 1070 height 534
drag, startPoint x: 1012, startPoint y: 168, endPoint x: 1072, endPoint y: 172, distance: 59.4
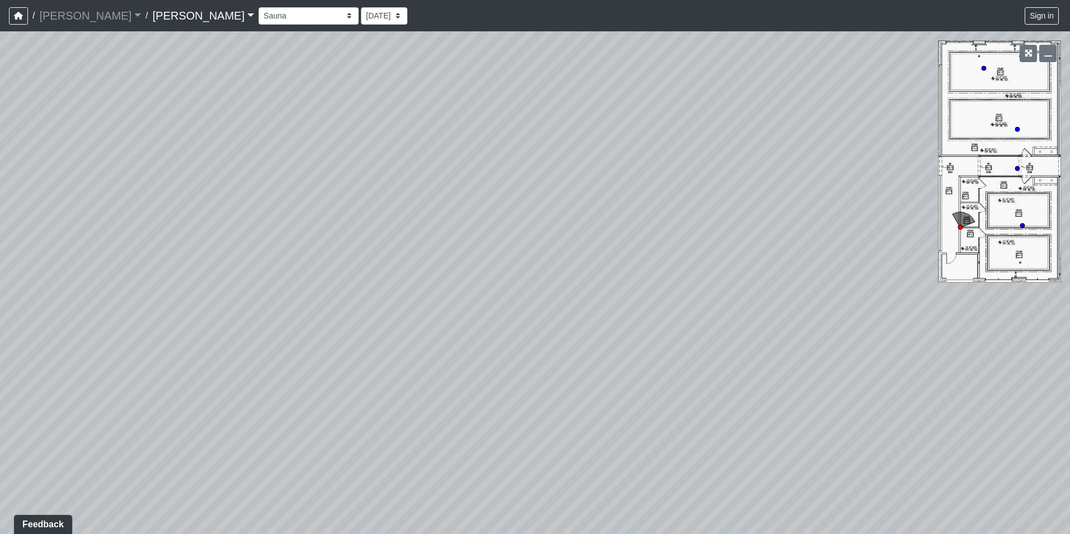
click at [1069, 172] on html "/ [PERSON_NAME] [PERSON_NAME] Loading... / [PERSON_NAME] [PERSON_NAME] Loading.…" at bounding box center [535, 267] width 1070 height 534
drag, startPoint x: 922, startPoint y: 166, endPoint x: 1069, endPoint y: 199, distance: 150.8
click at [1069, 194] on html "/ [PERSON_NAME] [PERSON_NAME] Loading... / [PERSON_NAME] [PERSON_NAME] Loading.…" at bounding box center [535, 267] width 1070 height 534
drag, startPoint x: 412, startPoint y: 184, endPoint x: 960, endPoint y: 227, distance: 550.1
click at [960, 227] on div "NON-CURRENT REVISION Loading... Offices Loading... Lobby Hallway Loading... Clu…" at bounding box center [535, 282] width 1070 height 502
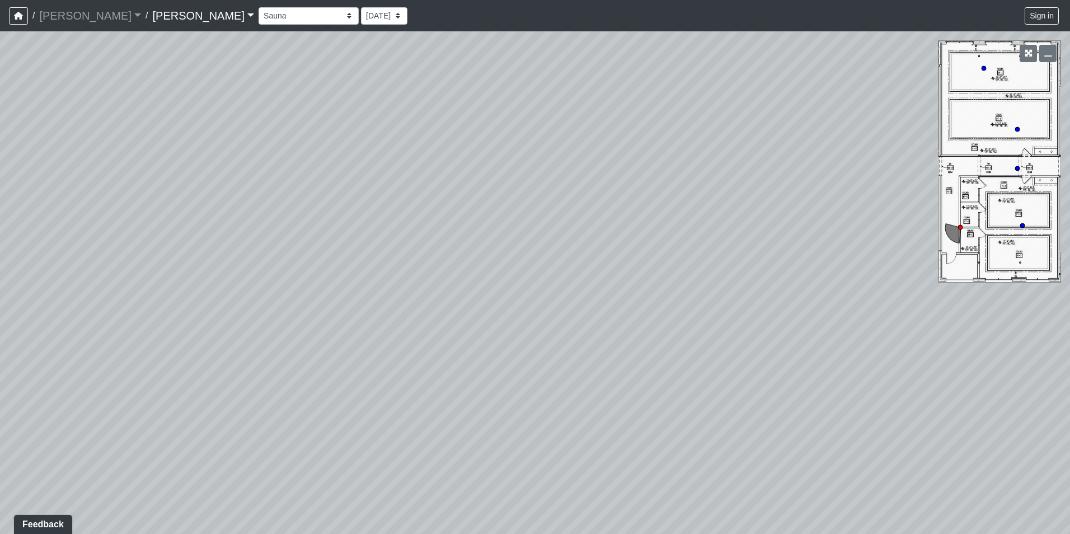
drag, startPoint x: 452, startPoint y: 134, endPoint x: 1072, endPoint y: 281, distance: 636.6
click at [1069, 281] on html "/ [PERSON_NAME] [PERSON_NAME] Loading... / [PERSON_NAME] [PERSON_NAME] Loading.…" at bounding box center [535, 267] width 1070 height 534
drag, startPoint x: 490, startPoint y: 226, endPoint x: 912, endPoint y: 153, distance: 428.7
click at [912, 153] on div "Loading... Offices Loading... Lobby Hallway Loading... Clubroom Loading... Fitn…" at bounding box center [535, 282] width 1070 height 502
drag, startPoint x: 513, startPoint y: 163, endPoint x: 914, endPoint y: 170, distance: 400.7
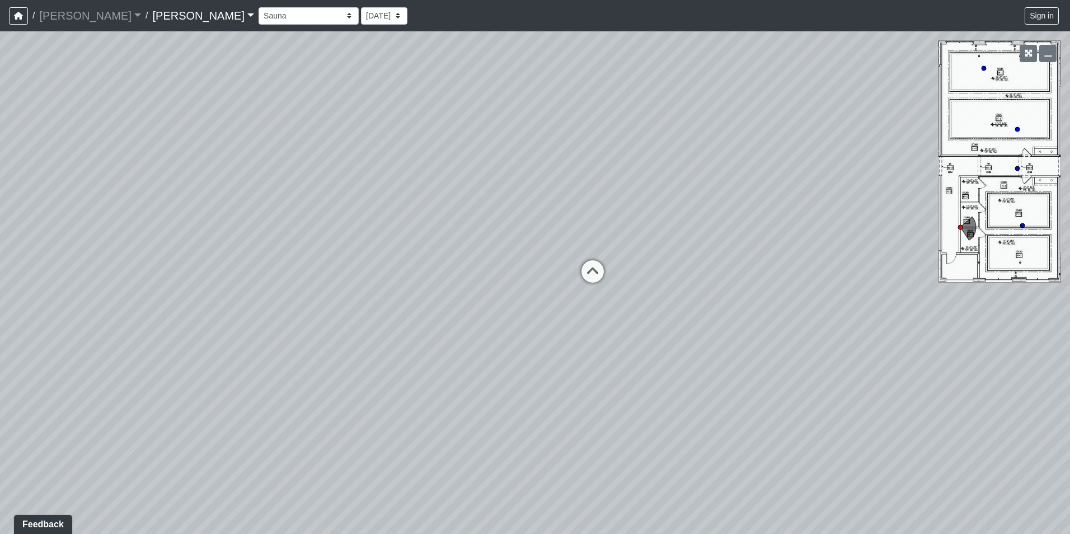
click at [979, 171] on div "Loading... Offices Loading... Lobby Hallway Loading... Clubroom Loading... Fitn…" at bounding box center [535, 282] width 1070 height 502
drag, startPoint x: 475, startPoint y: 205, endPoint x: 438, endPoint y: 163, distance: 56.3
click at [475, 205] on div "Loading... Offices Loading... Lobby Hallway Loading... Clubroom Loading... Fitn…" at bounding box center [535, 282] width 1070 height 502
click at [259, 17] on select "Conference Room Conference Room 2 Counter Entrance Pod Pod 2 Pod Entry Carriage…" at bounding box center [309, 15] width 100 height 17
click at [259, 7] on select "Conference Room Conference Room 2 Counter Entrance Pod Pod 2 Pod Entry Carriage…" at bounding box center [309, 15] width 100 height 17
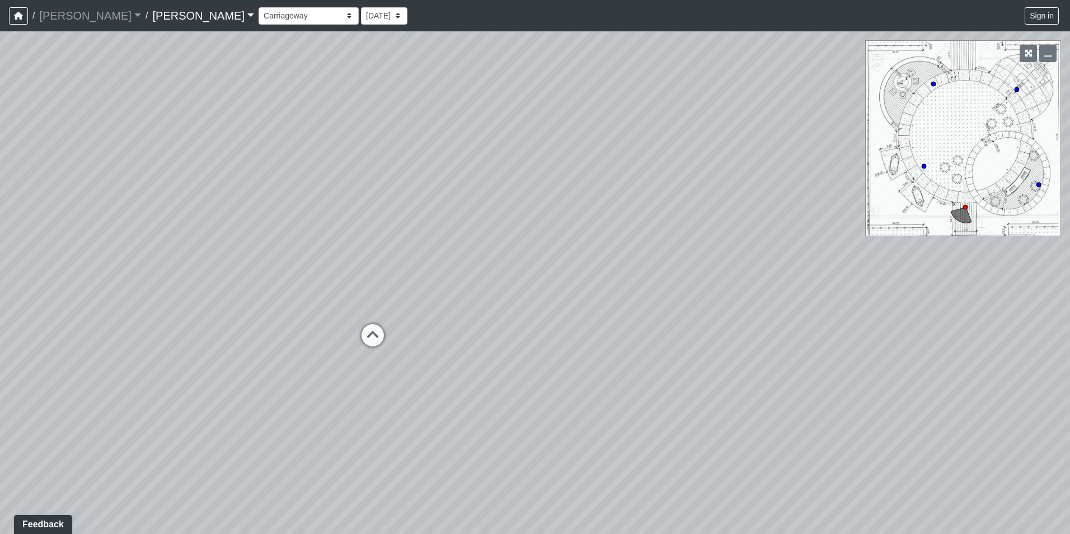
drag, startPoint x: 468, startPoint y: 232, endPoint x: 498, endPoint y: 227, distance: 30.5
click at [498, 227] on div "Loading... Offices Loading... Lobby Hallway Loading... Clubroom Loading... Fitn…" at bounding box center [535, 282] width 1070 height 502
drag, startPoint x: 450, startPoint y: 237, endPoint x: 814, endPoint y: 196, distance: 365.4
click at [814, 196] on div "Loading... Offices Loading... Lobby Hallway Loading... Clubroom Loading... Fitn…" at bounding box center [535, 282] width 1070 height 502
drag, startPoint x: 532, startPoint y: 204, endPoint x: 921, endPoint y: 257, distance: 393.1
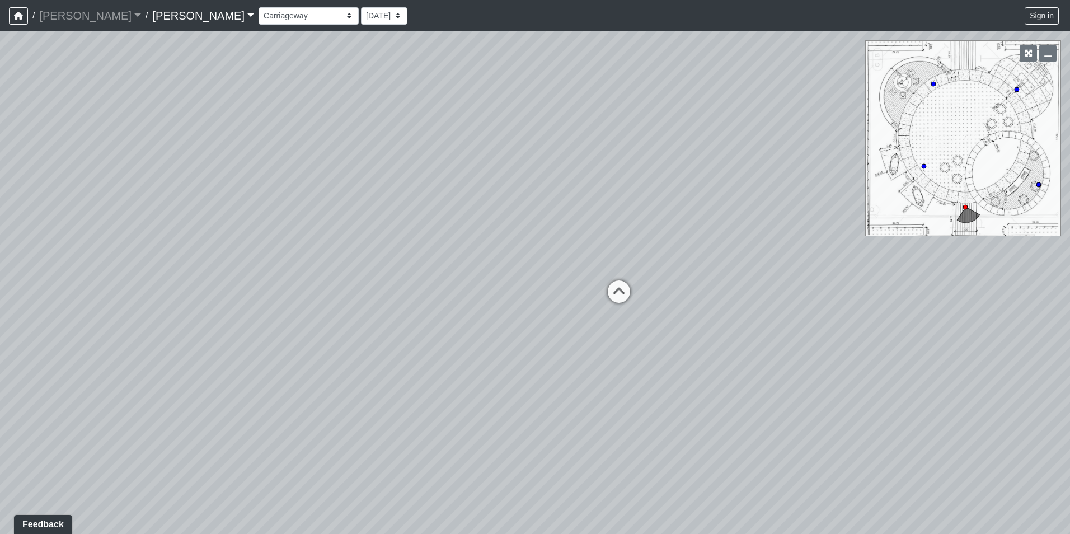
click at [921, 257] on div "Loading... Offices Loading... Lobby Hallway Loading... Clubroom Loading... Fitn…" at bounding box center [535, 282] width 1070 height 502
drag, startPoint x: 581, startPoint y: 260, endPoint x: 1002, endPoint y: 279, distance: 421.8
click at [1002, 279] on div "Loading... Offices Loading... Lobby Hallway Loading... Clubroom Loading... Fitn…" at bounding box center [535, 282] width 1070 height 502
drag, startPoint x: 616, startPoint y: 295, endPoint x: 758, endPoint y: 295, distance: 142.7
click at [758, 295] on div "Loading... Offices Loading... Lobby Hallway Loading... Clubroom Loading... Fitn…" at bounding box center [535, 282] width 1070 height 502
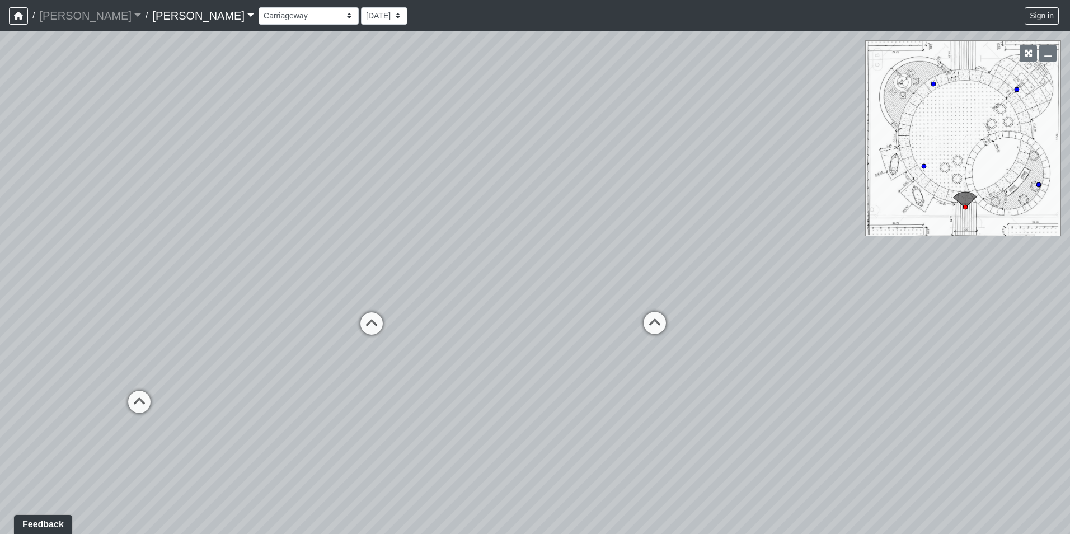
drag, startPoint x: 595, startPoint y: 289, endPoint x: 711, endPoint y: 286, distance: 115.9
click at [711, 286] on div "Loading... Offices Loading... Lobby Hallway Loading... Clubroom Loading... Fitn…" at bounding box center [535, 282] width 1070 height 502
drag, startPoint x: 231, startPoint y: 341, endPoint x: 78, endPoint y: 266, distance: 170.9
click at [78, 266] on div "Loading... Offices Loading... Lobby Hallway Loading... Clubroom Loading... Fitn…" at bounding box center [535, 282] width 1070 height 502
click at [567, 257] on icon at bounding box center [561, 261] width 34 height 34
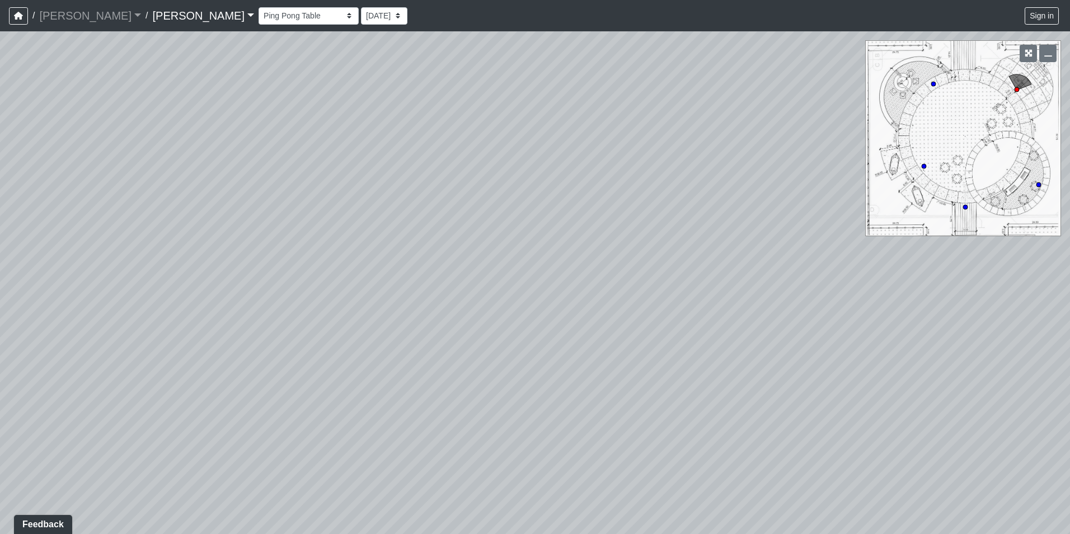
drag, startPoint x: 725, startPoint y: 293, endPoint x: 673, endPoint y: 293, distance: 52.0
click at [673, 293] on div "Loading... Offices Loading... Lobby Hallway Loading... Clubroom Loading... Fitn…" at bounding box center [535, 282] width 1070 height 502
click at [259, 12] on select "Conference Room Conference Room 2 Counter Entrance Pod Pod 2 Pod Entry Carriage…" at bounding box center [309, 15] width 100 height 17
click at [259, 7] on select "Conference Room Conference Room 2 Counter Entrance Pod Pod 2 Pod Entry Carriage…" at bounding box center [309, 15] width 100 height 17
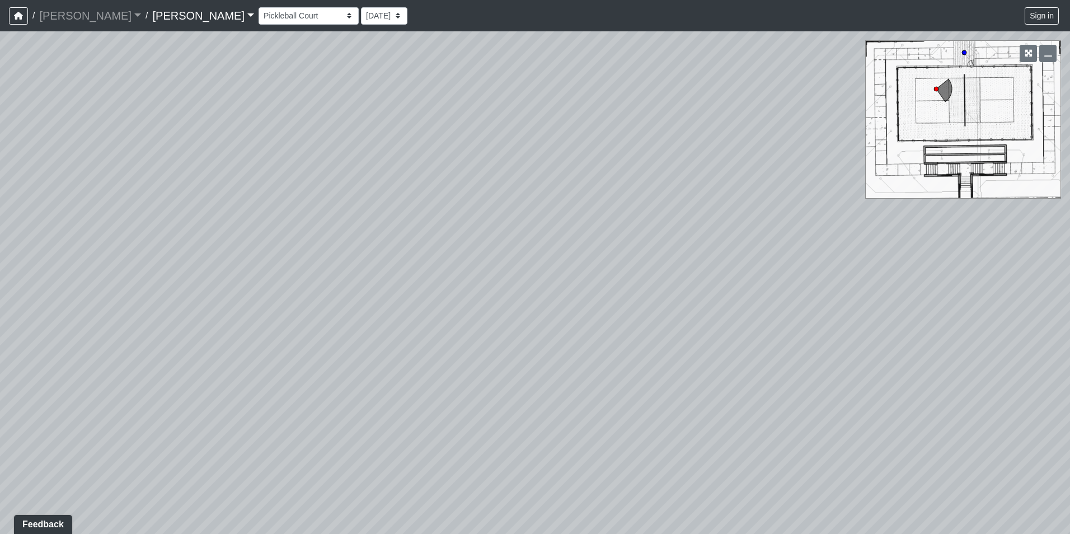
drag, startPoint x: 279, startPoint y: 407, endPoint x: 334, endPoint y: 444, distance: 66.4
click at [334, 444] on div "Loading... Offices Loading... Lobby Hallway Loading... Clubroom Loading... Fitn…" at bounding box center [535, 282] width 1070 height 502
drag, startPoint x: 691, startPoint y: 479, endPoint x: 566, endPoint y: 453, distance: 128.1
click at [116, 407] on div "Loading... Offices Loading... Lobby Hallway Loading... Clubroom Loading... Fitn…" at bounding box center [535, 282] width 1070 height 502
drag, startPoint x: 638, startPoint y: 457, endPoint x: 24, endPoint y: 349, distance: 623.2
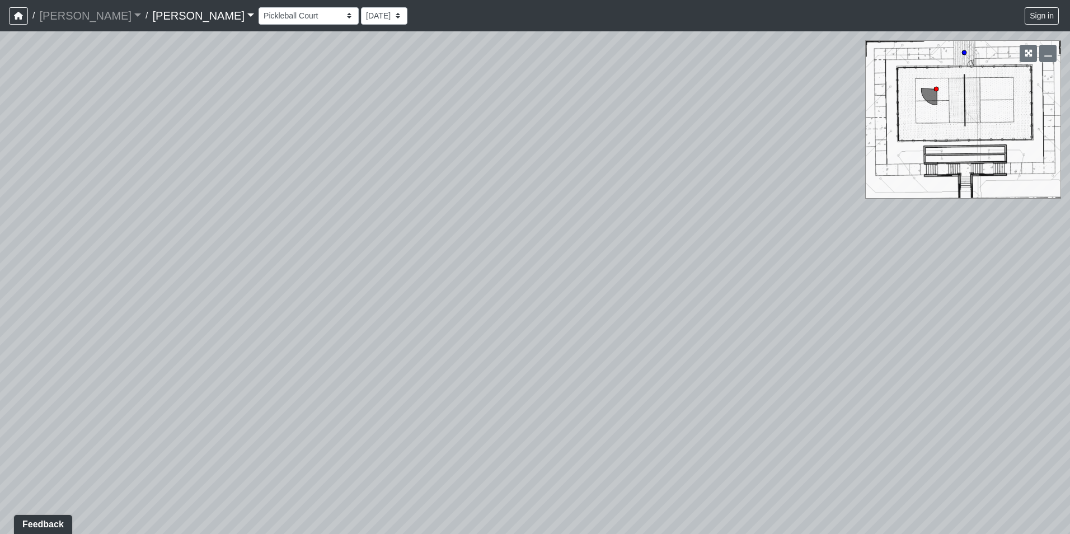
click at [24, 349] on div "Loading... Offices Loading... Lobby Hallway Loading... Clubroom Loading... Fitn…" at bounding box center [535, 282] width 1070 height 502
drag, startPoint x: 584, startPoint y: 409, endPoint x: -124, endPoint y: 323, distance: 713.6
click at [0, 323] on html "/ [PERSON_NAME] [PERSON_NAME] Loading... / [PERSON_NAME] [PERSON_NAME] Loading.…" at bounding box center [535, 267] width 1070 height 534
drag, startPoint x: 377, startPoint y: 311, endPoint x: -110, endPoint y: 358, distance: 489.6
click at [0, 358] on html "/ [PERSON_NAME] [PERSON_NAME] Loading... / [PERSON_NAME] [PERSON_NAME] Loading.…" at bounding box center [535, 267] width 1070 height 534
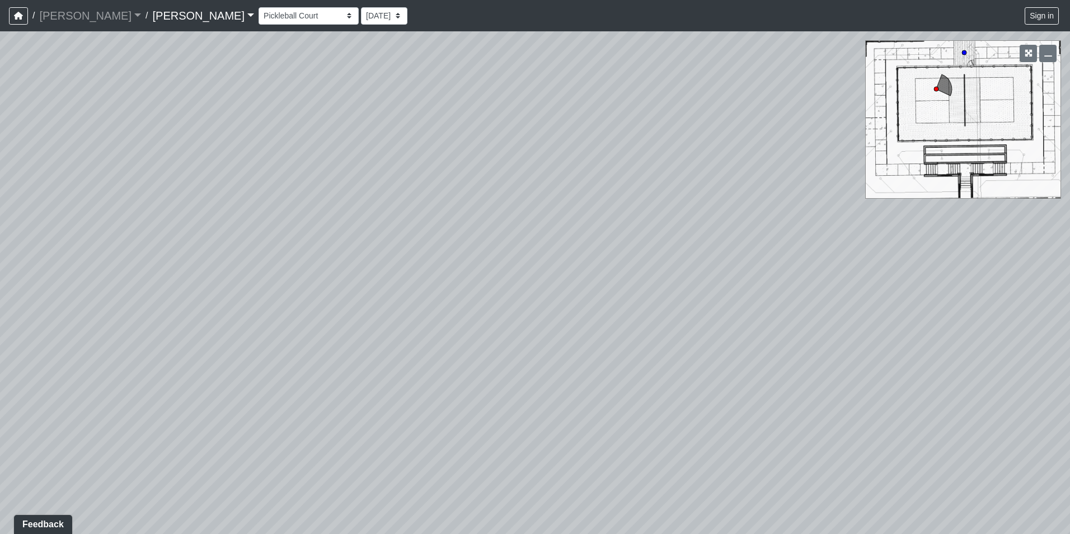
drag, startPoint x: 490, startPoint y: 374, endPoint x: 295, endPoint y: 337, distance: 198.6
click at [0, 349] on html "/ [PERSON_NAME] [PERSON_NAME] Loading... / [PERSON_NAME] [PERSON_NAME] Loading.…" at bounding box center [535, 267] width 1070 height 534
drag, startPoint x: 496, startPoint y: 336, endPoint x: 404, endPoint y: 257, distance: 121.4
click at [234, 362] on div "Loading... Offices Loading... Lobby Hallway Loading... Clubroom Loading... Fitn…" at bounding box center [535, 282] width 1070 height 502
drag, startPoint x: 420, startPoint y: 232, endPoint x: 47, endPoint y: 392, distance: 406.3
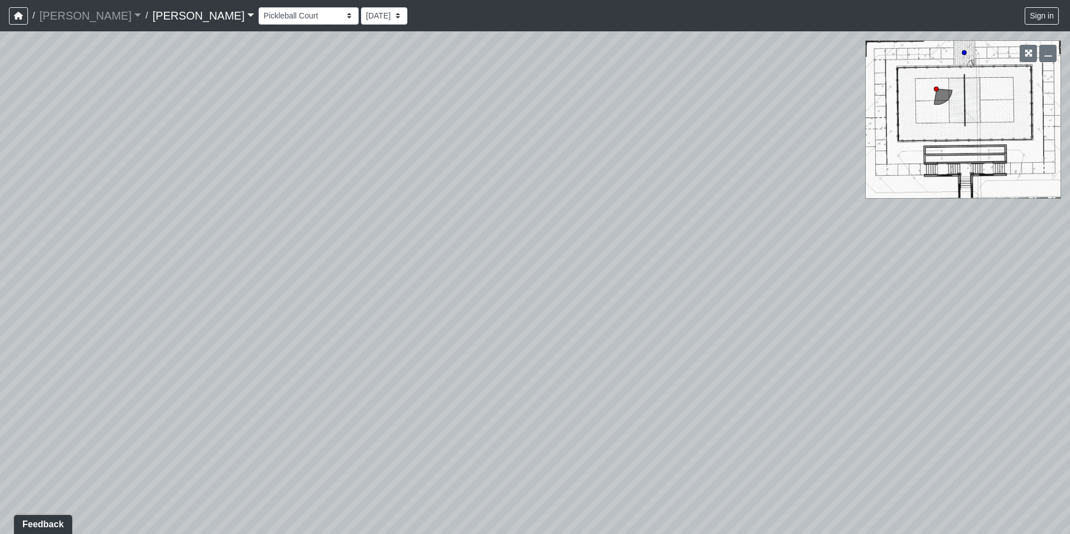
click at [47, 392] on div "Loading... Offices Loading... Lobby Hallway Loading... Clubroom Loading... Fitn…" at bounding box center [535, 282] width 1070 height 502
click at [259, 16] on select "Conference Room Conference Room 2 Counter Entrance Pod Pod 2 Pod Entry Carriage…" at bounding box center [309, 15] width 100 height 17
click at [259, 7] on select "Conference Room Conference Room 2 Counter Entrance Pod Pod 2 Pod Entry Carriage…" at bounding box center [309, 15] width 100 height 17
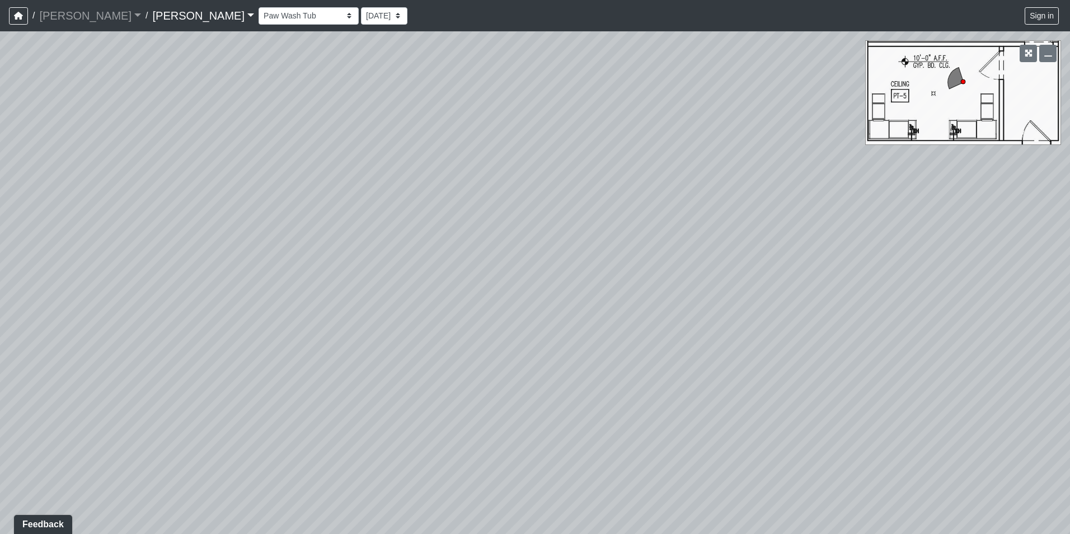
drag, startPoint x: 569, startPoint y: 313, endPoint x: 127, endPoint y: 270, distance: 444.2
click at [126, 269] on div "Loading... Offices Loading... Lobby Hallway Loading... Clubroom Loading... Fitn…" at bounding box center [535, 282] width 1070 height 502
drag, startPoint x: 190, startPoint y: 247, endPoint x: 628, endPoint y: 228, distance: 438.6
click at [658, 224] on div "Loading... Offices Loading... Lobby Hallway Loading... Clubroom Loading... Fitn…" at bounding box center [535, 282] width 1070 height 502
drag, startPoint x: 358, startPoint y: 247, endPoint x: 505, endPoint y: 216, distance: 150.9
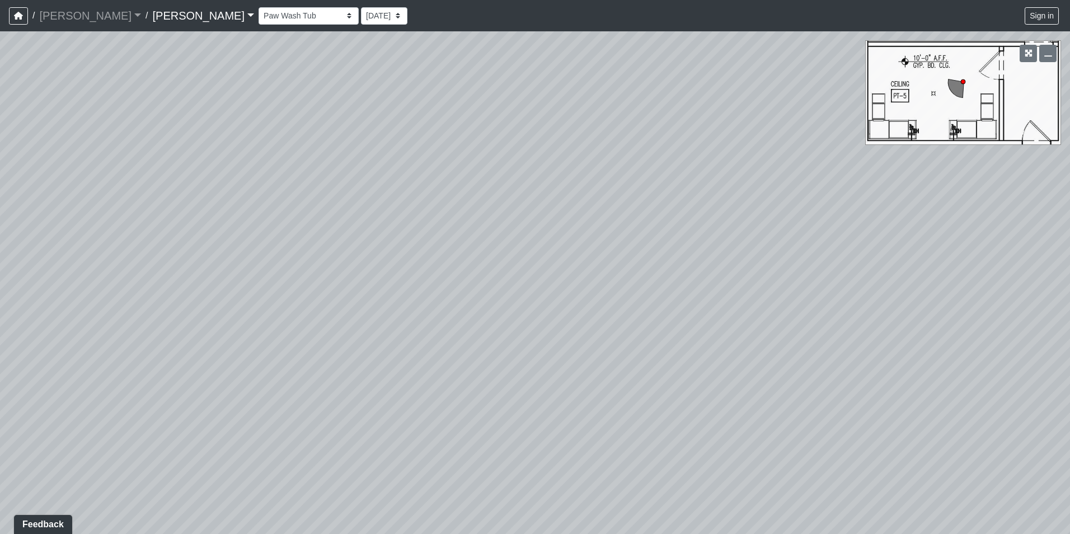
click at [513, 214] on div "Loading... Offices Loading... Lobby Hallway Loading... Clubroom Loading... Fitn…" at bounding box center [535, 282] width 1070 height 502
drag, startPoint x: 593, startPoint y: 233, endPoint x: 673, endPoint y: 211, distance: 83.1
click at [674, 213] on div "Loading... Offices Loading... Lobby Hallway Loading... Clubroom Loading... Fitn…" at bounding box center [535, 282] width 1070 height 502
drag, startPoint x: 294, startPoint y: 143, endPoint x: 515, endPoint y: 436, distance: 367.6
click at [515, 436] on div "Loading... Offices Loading... Lobby Hallway Loading... Clubroom Loading... Fitn…" at bounding box center [535, 282] width 1070 height 502
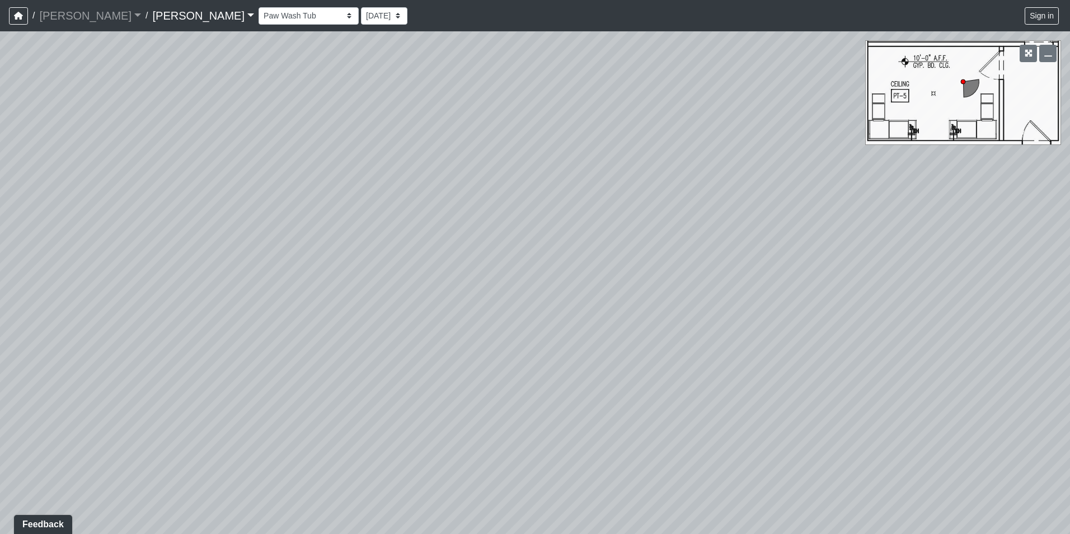
drag, startPoint x: 628, startPoint y: 285, endPoint x: 191, endPoint y: 345, distance: 440.5
click at [197, 345] on div "Loading... Offices Loading... Lobby Hallway Loading... Clubroom Loading... Fitn…" at bounding box center [535, 282] width 1070 height 502
drag, startPoint x: 522, startPoint y: 291, endPoint x: 426, endPoint y: 283, distance: 96.0
click at [419, 284] on div "Loading... Offices Loading... Lobby Hallway Loading... Clubroom Loading... Fitn…" at bounding box center [535, 282] width 1070 height 502
click at [259, 15] on select "Conference Room Conference Room 2 Counter Entrance Pod Pod 2 Pod Entry Carriage…" at bounding box center [309, 15] width 100 height 17
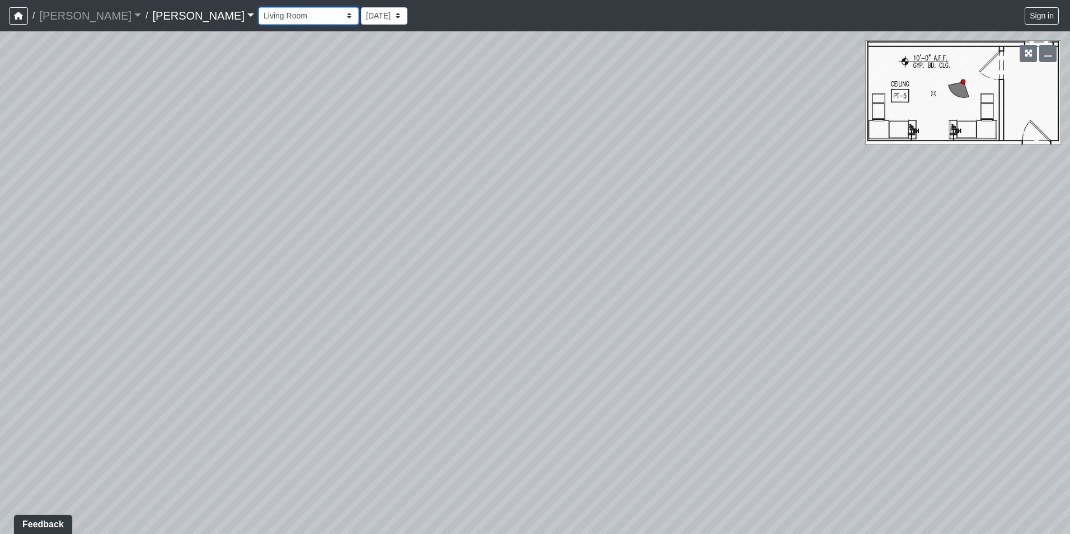
click at [259, 7] on select "Conference Room Conference Room 2 Counter Entrance Pod Pod 2 Pod Entry Carriage…" at bounding box center [309, 15] width 100 height 17
select select "6673QDa7no58bRad2Wmzns"
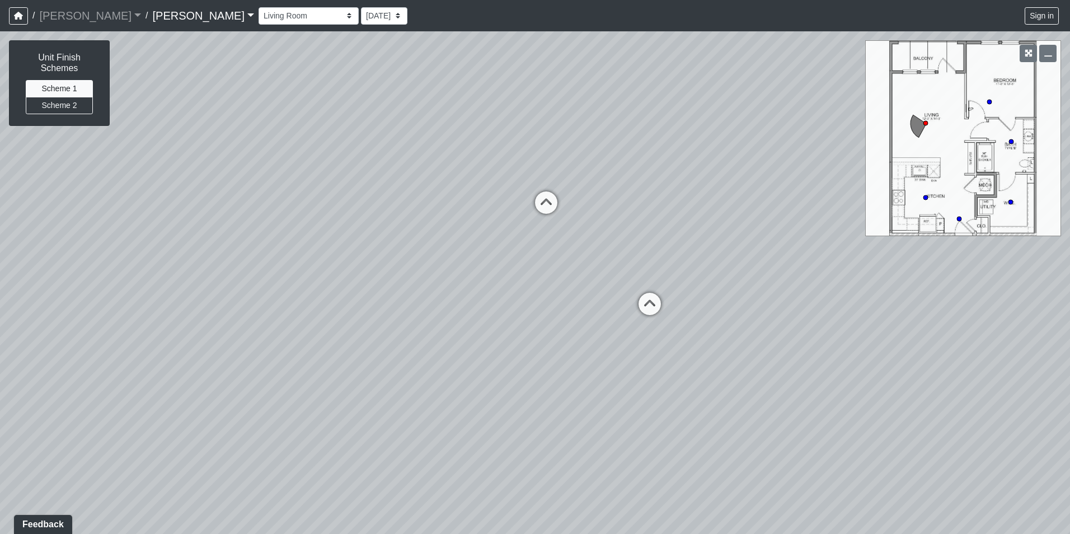
drag, startPoint x: 583, startPoint y: 368, endPoint x: -46, endPoint y: 252, distance: 639.1
click at [0, 252] on html "/ [PERSON_NAME] [PERSON_NAME] Loading... / [PERSON_NAME] [PERSON_NAME] Loading.…" at bounding box center [535, 267] width 1070 height 534
drag, startPoint x: 464, startPoint y: 250, endPoint x: 389, endPoint y: 265, distance: 77.0
click at [389, 265] on div "Loading... Offices Loading... Lobby Hallway Loading... Clubroom Loading... Fitn…" at bounding box center [535, 282] width 1070 height 502
drag, startPoint x: 500, startPoint y: 290, endPoint x: 108, endPoint y: 270, distance: 392.8
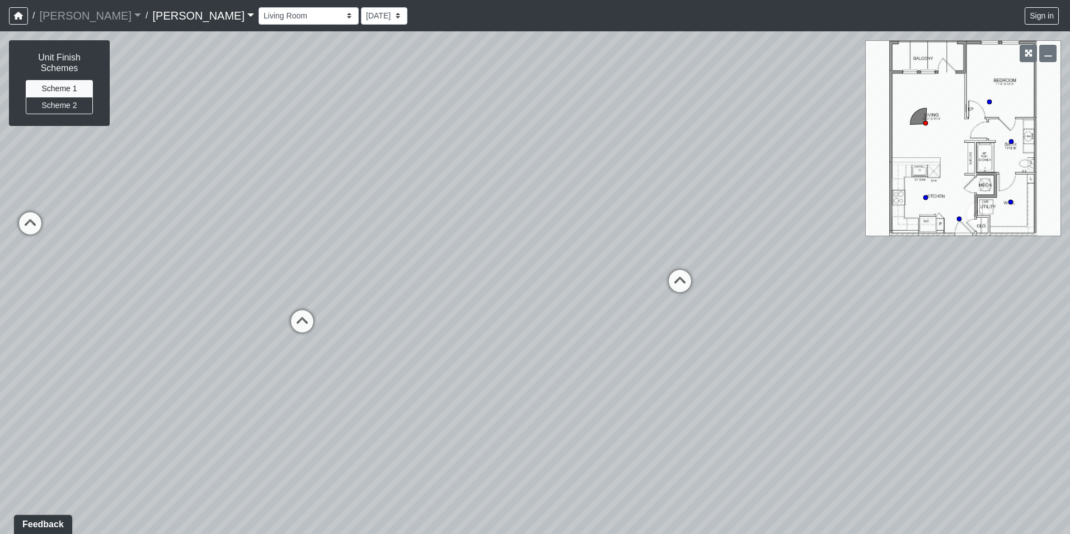
click at [108, 270] on div "Loading... Offices Loading... Lobby Hallway Loading... Clubroom Loading... Fitn…" at bounding box center [535, 282] width 1070 height 502
drag, startPoint x: 588, startPoint y: 271, endPoint x: 347, endPoint y: 296, distance: 241.9
click at [251, 290] on div "Loading... Offices Loading... Lobby Hallway Loading... Clubroom Loading... Fitn…" at bounding box center [535, 282] width 1070 height 502
drag, startPoint x: 450, startPoint y: 336, endPoint x: 433, endPoint y: 340, distance: 17.7
click at [433, 340] on div "Loading... Offices Loading... Lobby Hallway Loading... Clubroom Loading... Fitn…" at bounding box center [535, 282] width 1070 height 502
